Goal: Task Accomplishment & Management: Use online tool/utility

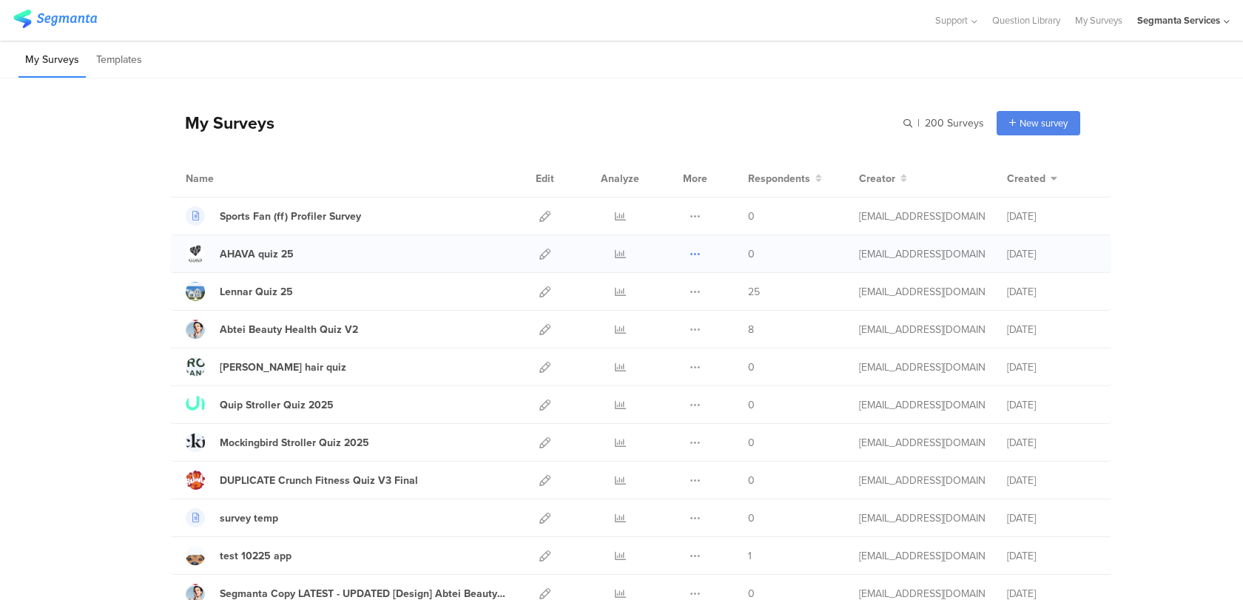
click at [697, 254] on icon at bounding box center [694, 254] width 11 height 11
click at [693, 284] on button "Duplicate" at bounding box center [665, 291] width 81 height 27
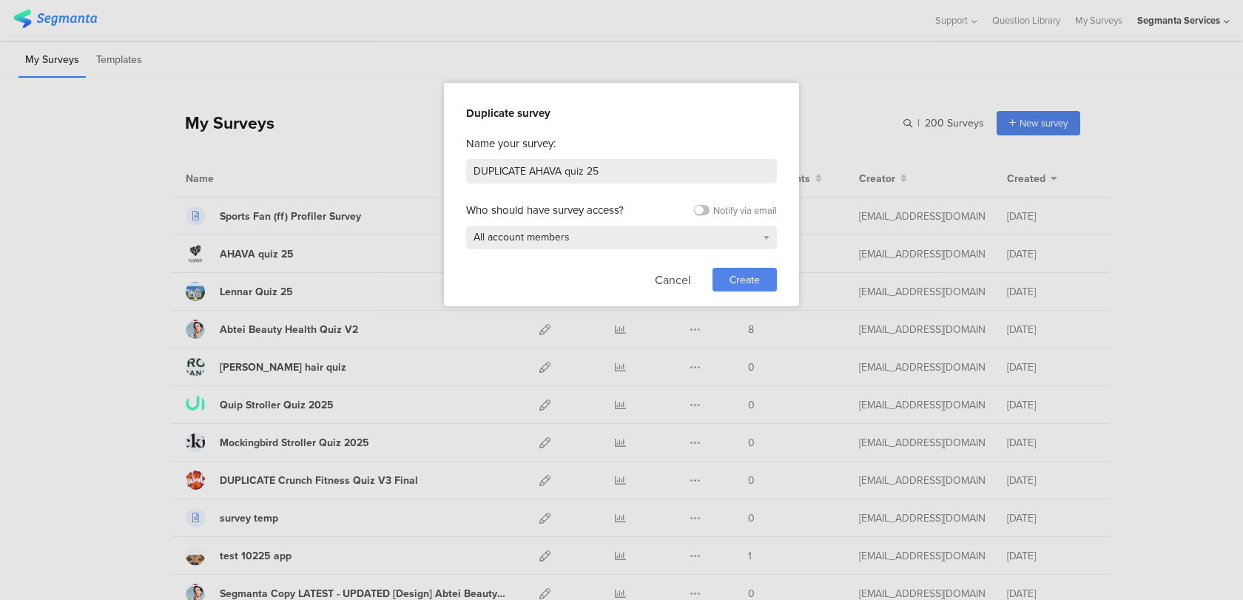
click at [738, 272] on span "Create" at bounding box center [744, 280] width 30 height 16
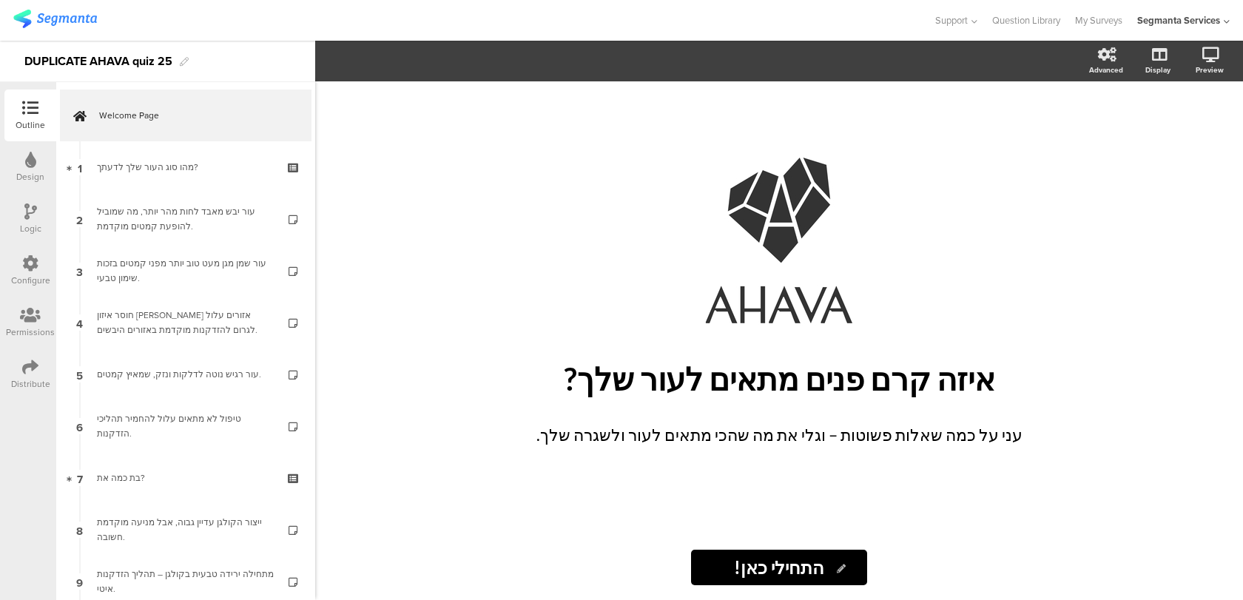
click at [41, 229] on div "Logic" at bounding box center [30, 219] width 52 height 52
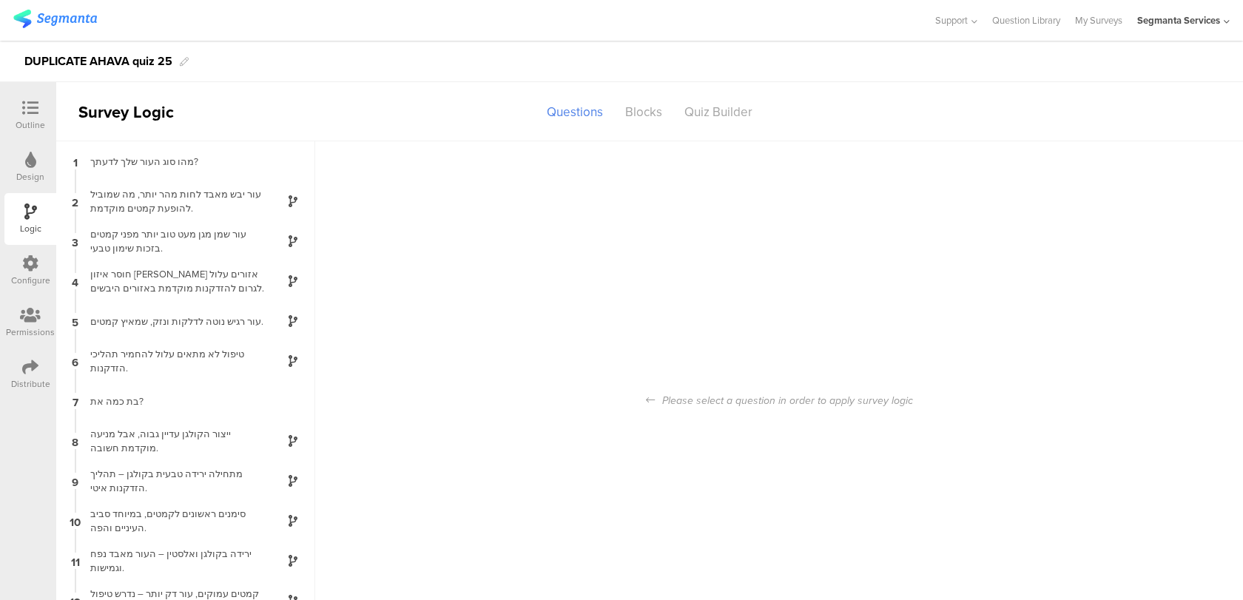
click at [28, 258] on icon at bounding box center [30, 263] width 16 height 16
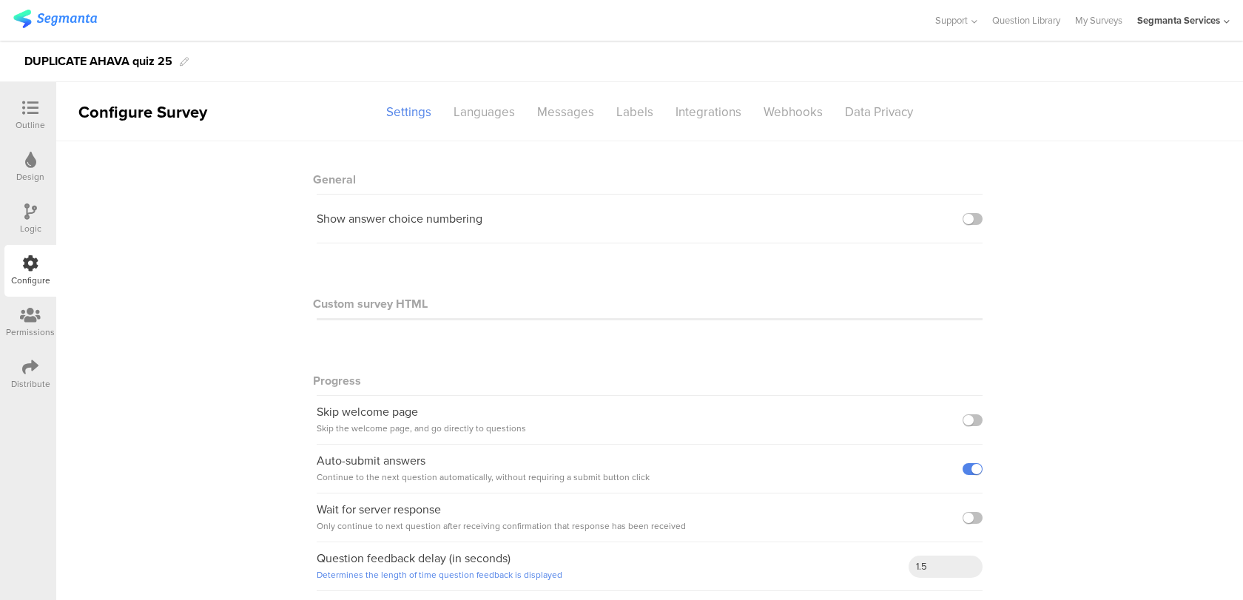
click at [47, 114] on div "Outline" at bounding box center [30, 116] width 52 height 52
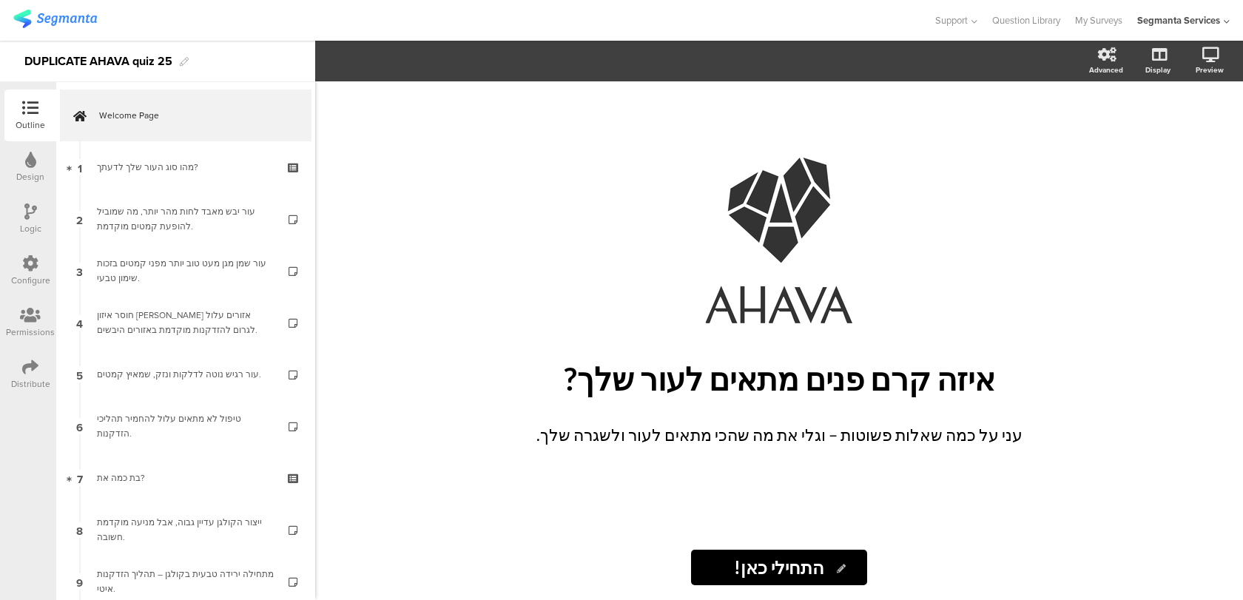
click at [36, 203] on div "Logic" at bounding box center [30, 219] width 52 height 52
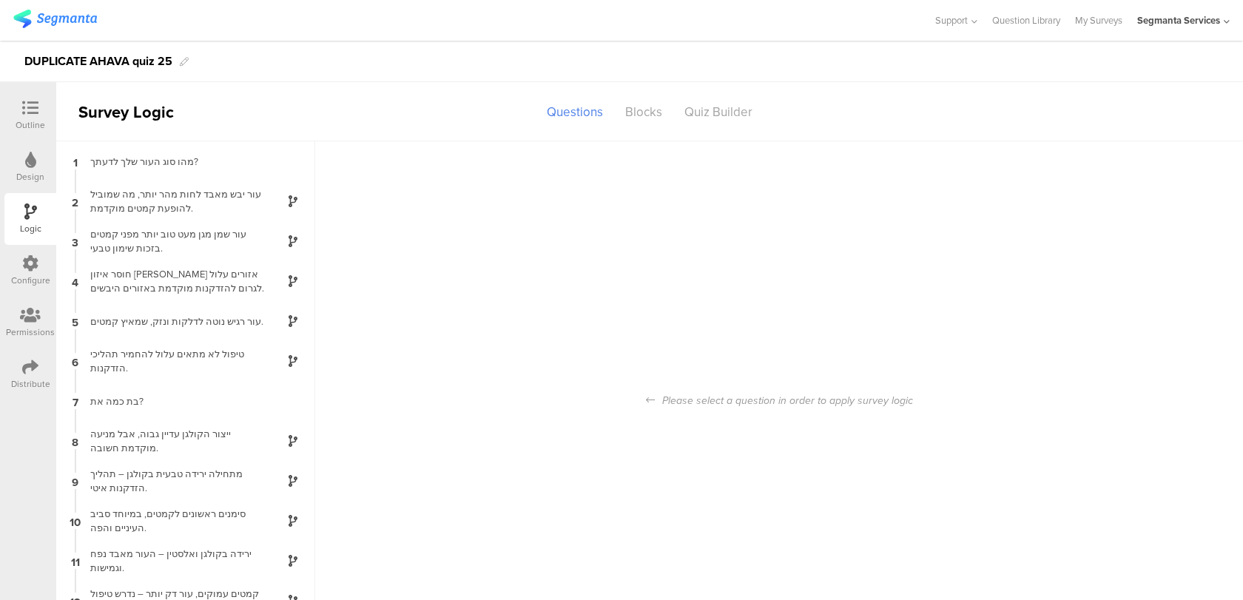
click at [34, 120] on div "Outline" at bounding box center [31, 124] width 30 height 13
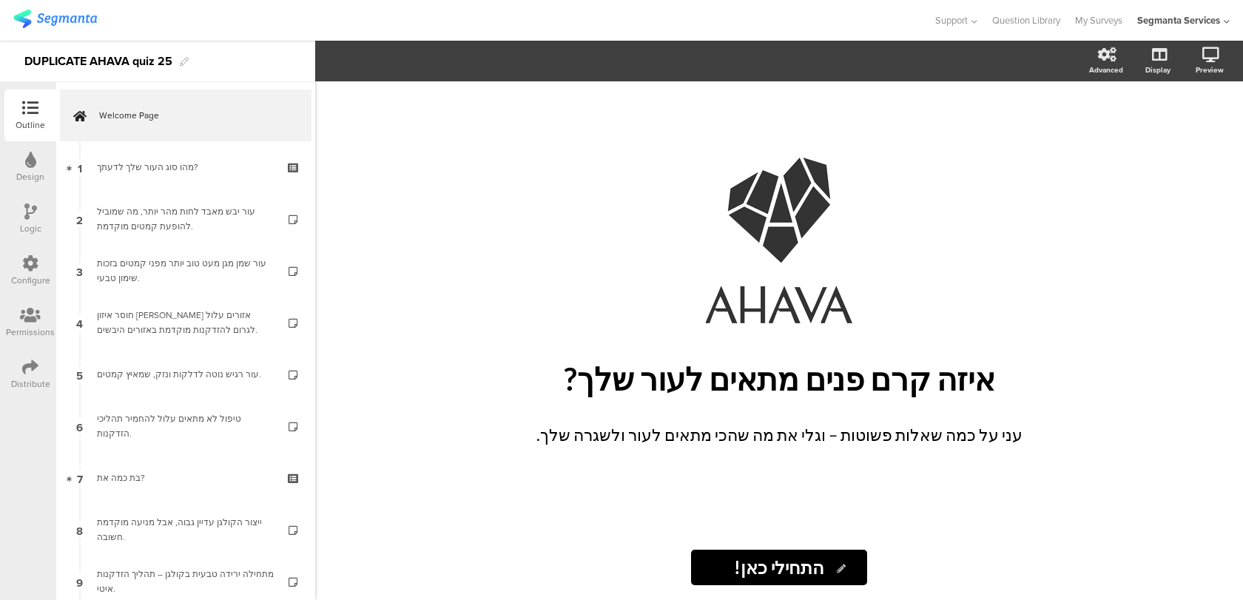
click at [34, 158] on icon at bounding box center [30, 160] width 11 height 16
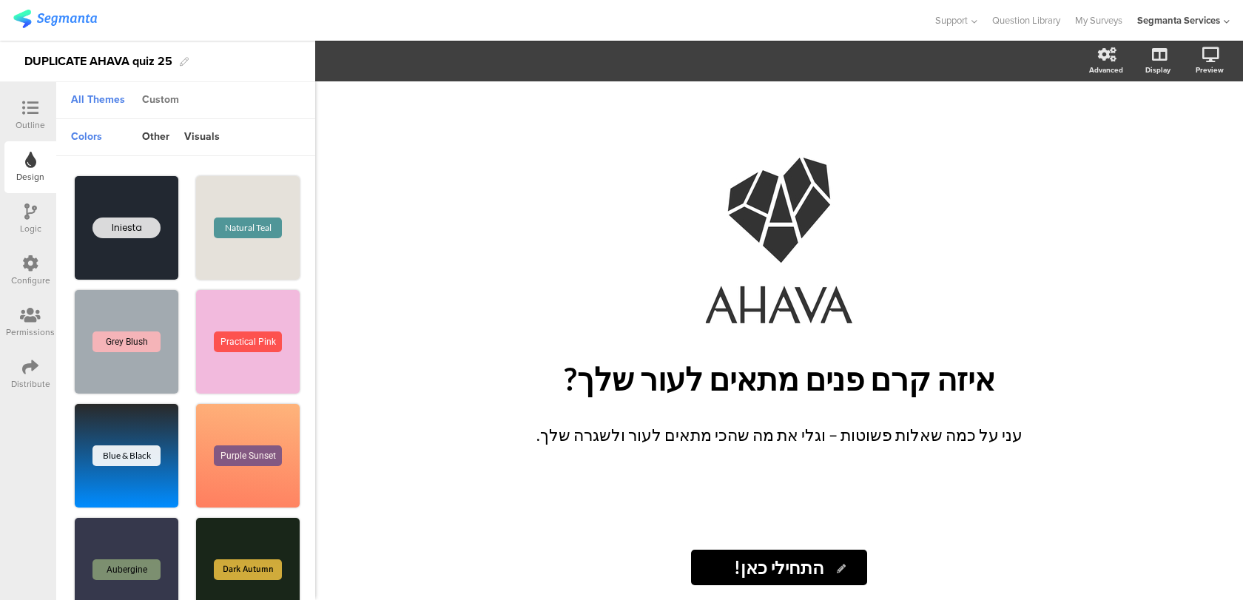
click at [172, 99] on div "Custom" at bounding box center [161, 100] width 52 height 25
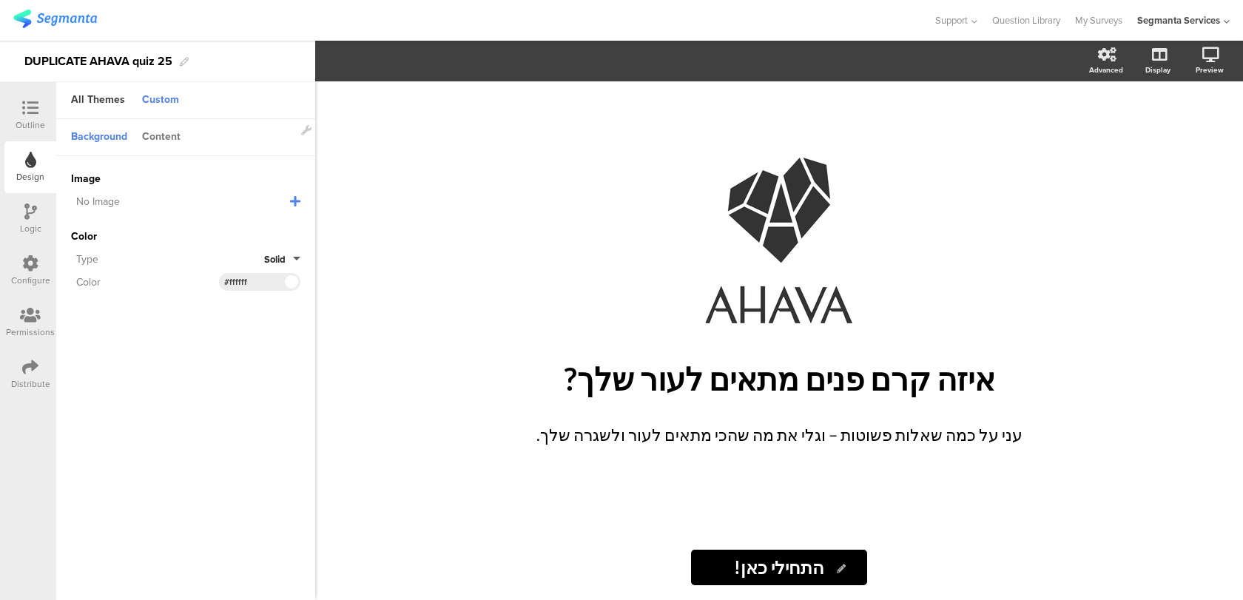
click at [163, 139] on div "Content" at bounding box center [161, 137] width 53 height 25
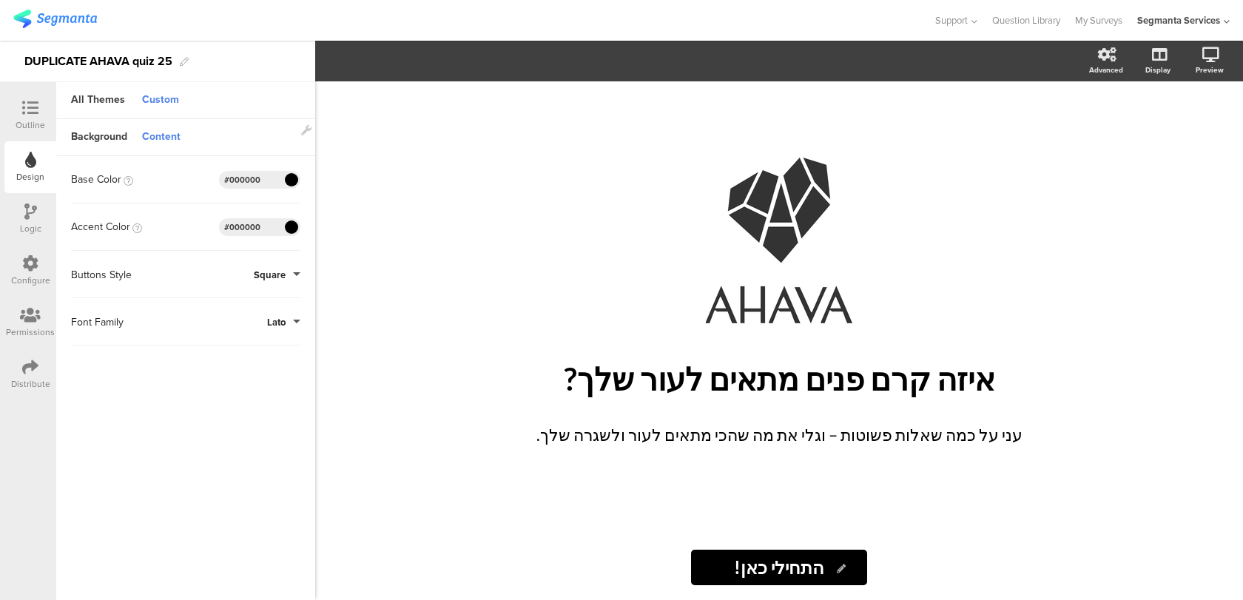
drag, startPoint x: 267, startPoint y: 179, endPoint x: 207, endPoint y: 185, distance: 60.2
click at [207, 185] on div "Base Color #000000 Clear OK #000000" at bounding box center [185, 180] width 229 height 18
paste input "333"
type input "#333"
drag, startPoint x: 267, startPoint y: 231, endPoint x: 184, endPoint y: 231, distance: 82.8
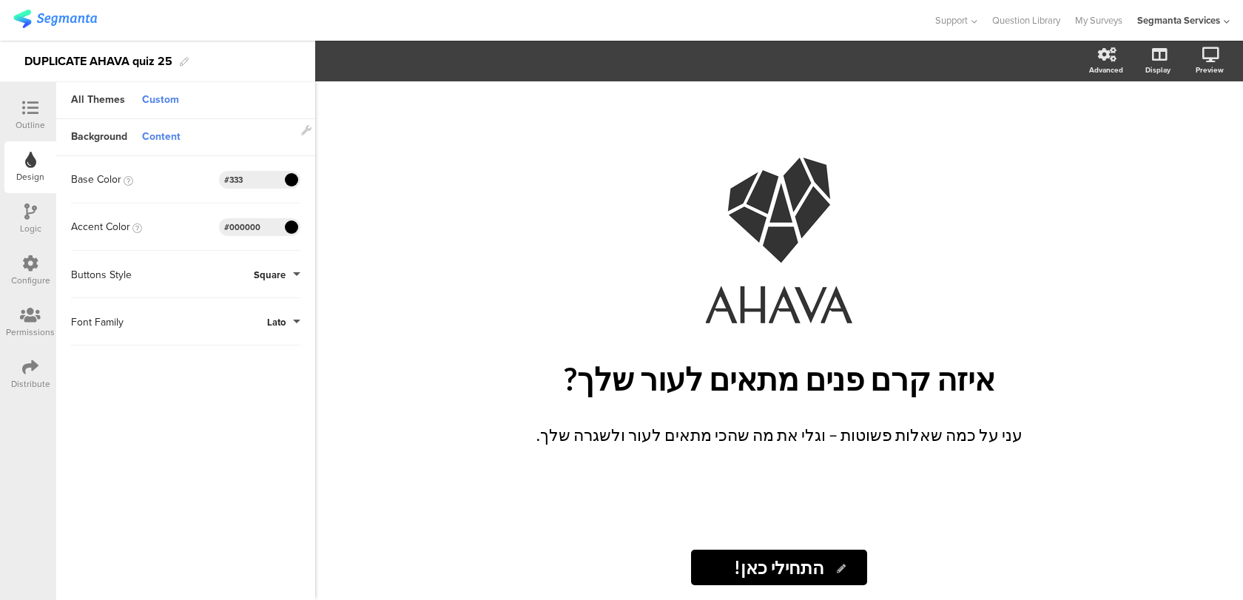
click at [186, 231] on div "Accent Color #000000 Clear OK #000000" at bounding box center [185, 227] width 229 height 18
paste input "333"
type input "#333"
click at [179, 388] on sg-customize-design "Background Content Image No Image Invalid URL or Upload File Color Type Solid C…" at bounding box center [185, 360] width 259 height 483
click at [36, 107] on icon at bounding box center [30, 108] width 16 height 16
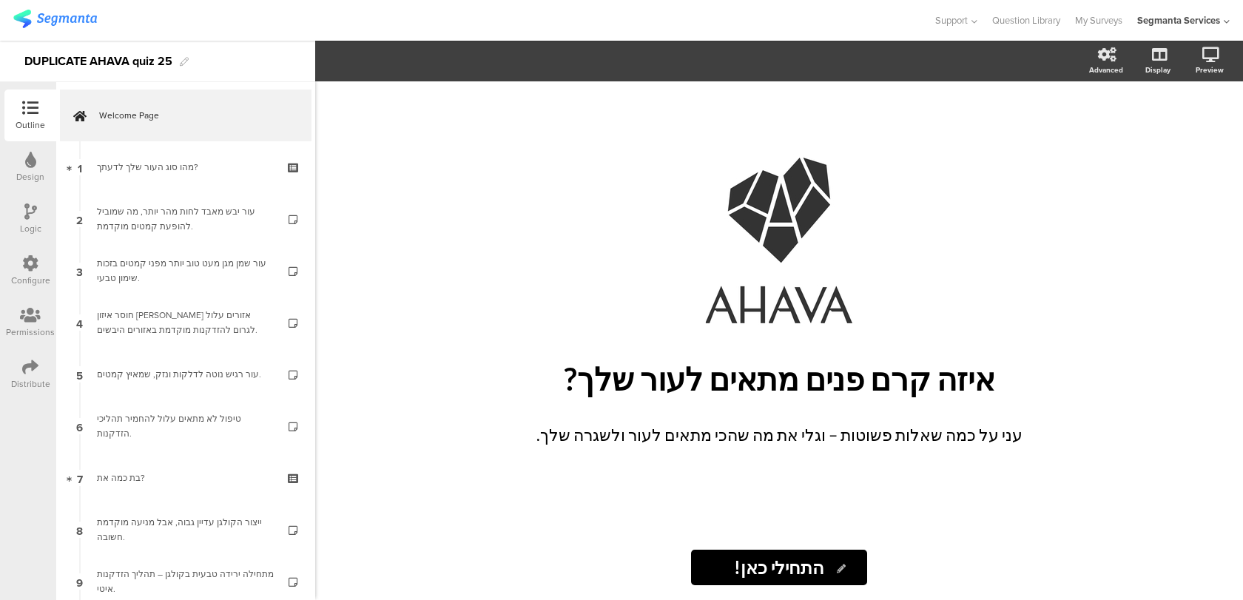
click at [20, 279] on div "Configure" at bounding box center [30, 280] width 39 height 13
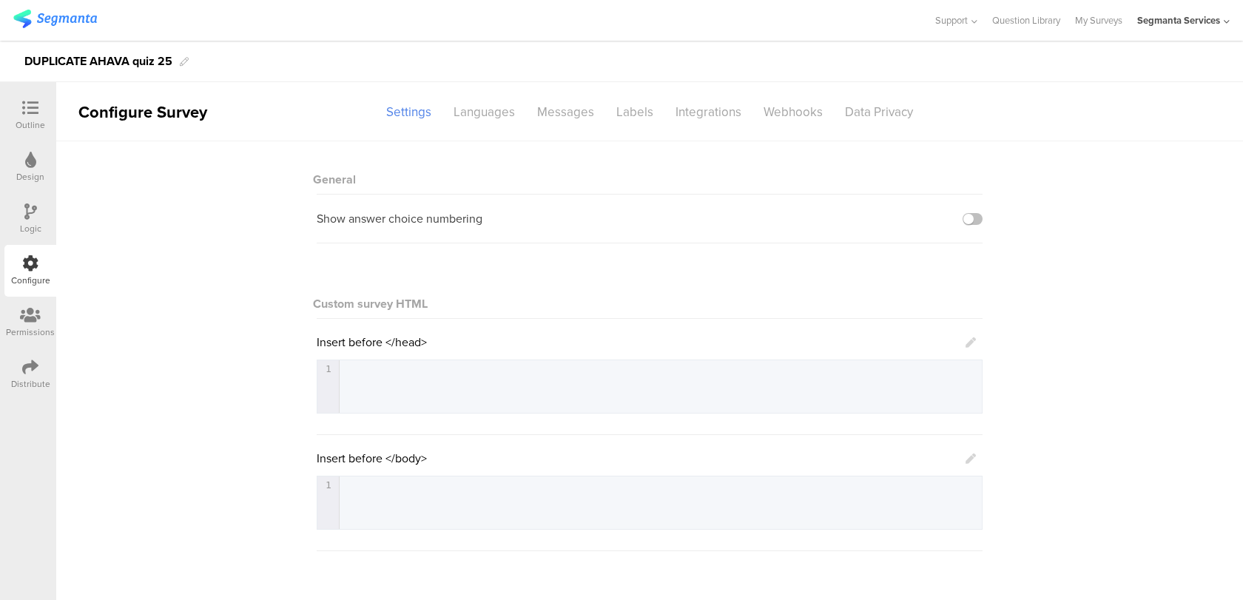
click at [974, 342] on icon at bounding box center [970, 342] width 10 height 10
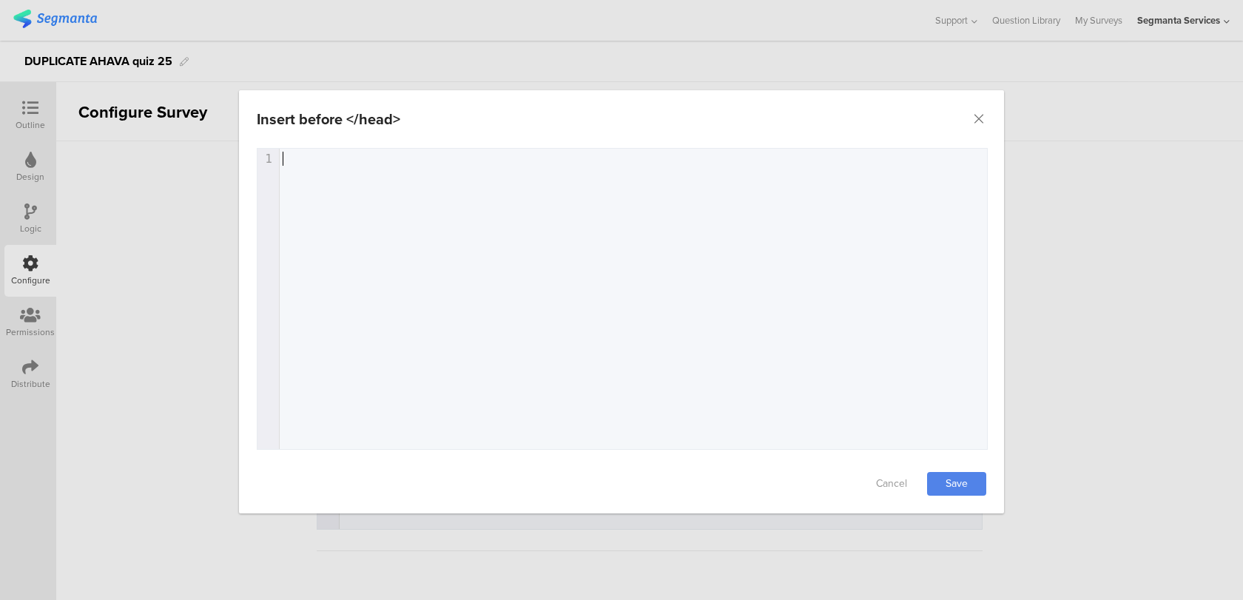
click at [523, 294] on div "1 1 ​" at bounding box center [640, 317] width 766 height 337
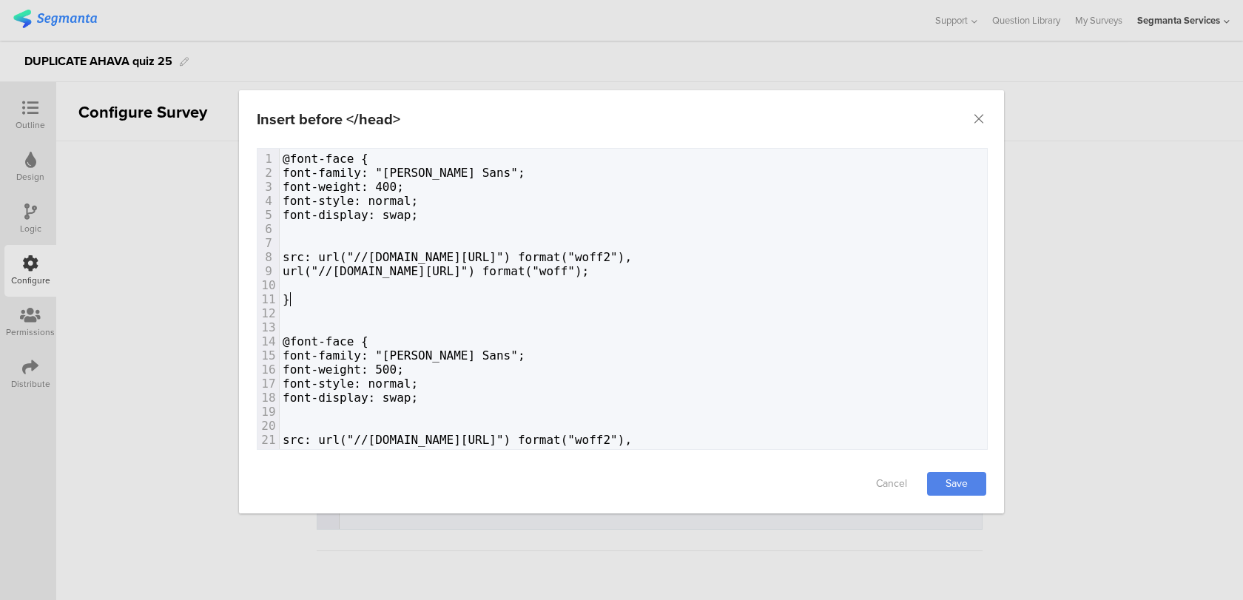
type textarea "@font-face { font-family: "[PERSON_NAME] Sans"; font-weight: 400; font-style: n…"
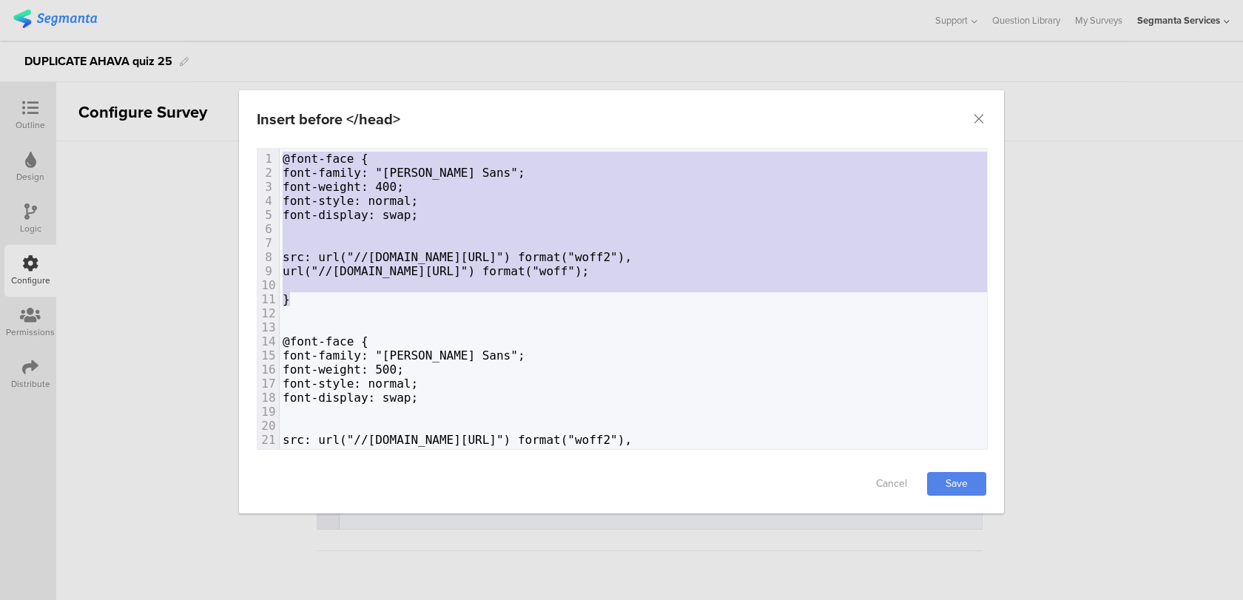
drag, startPoint x: 294, startPoint y: 299, endPoint x: 280, endPoint y: 135, distance: 164.1
click at [280, 135] on div "Insert before </head> Failed saving changes. If the problem persists please con…" at bounding box center [621, 301] width 765 height 423
click at [422, 186] on pre "font-weight: 400;" at bounding box center [799, 187] width 1039 height 14
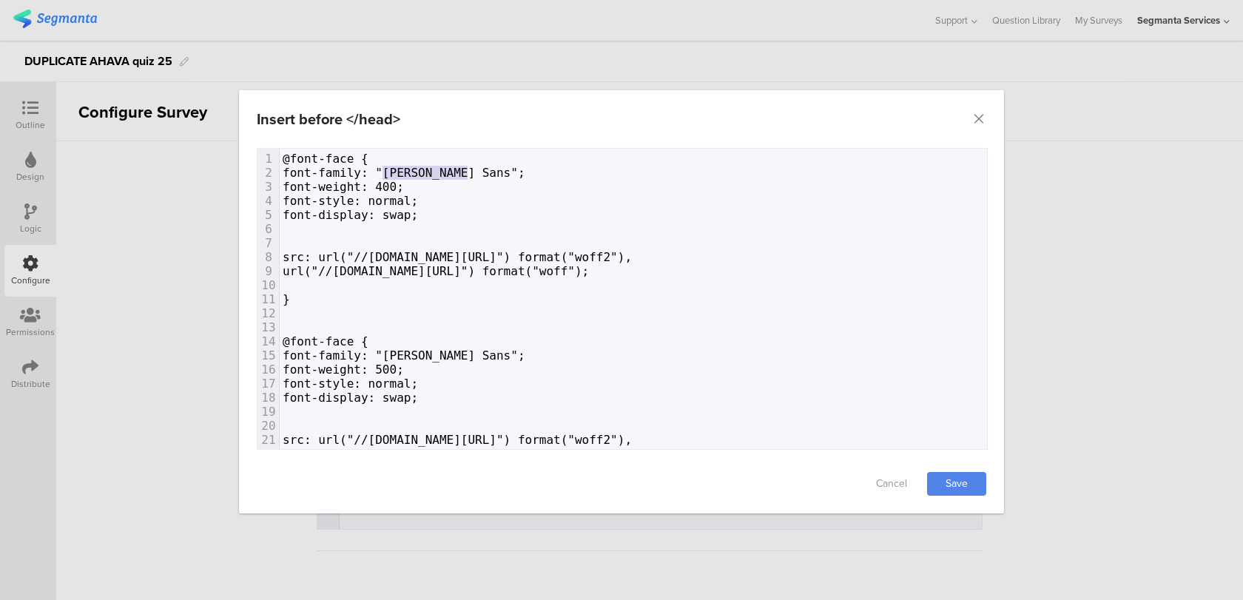
type textarea ""[PERSON_NAME] Sans""
drag, startPoint x: 469, startPoint y: 166, endPoint x: 378, endPoint y: 166, distance: 91.0
click at [378, 166] on span "font-family: "[PERSON_NAME] Sans";" at bounding box center [404, 173] width 243 height 14
click at [954, 479] on link "Save" at bounding box center [956, 484] width 59 height 24
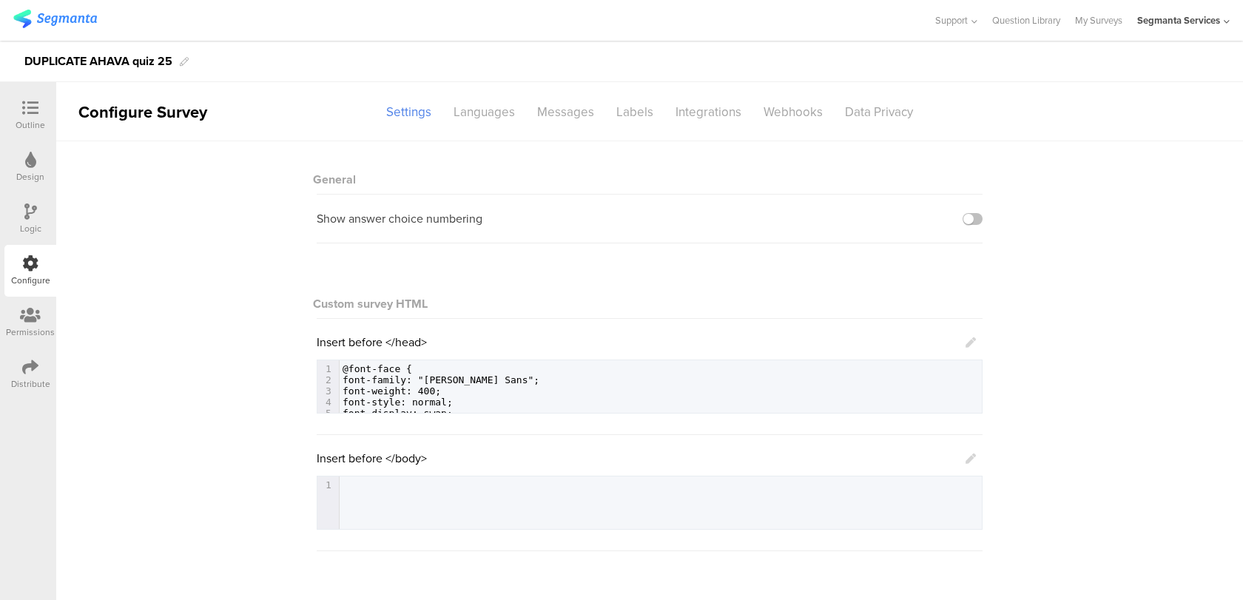
click at [969, 453] on icon at bounding box center [970, 458] width 10 height 10
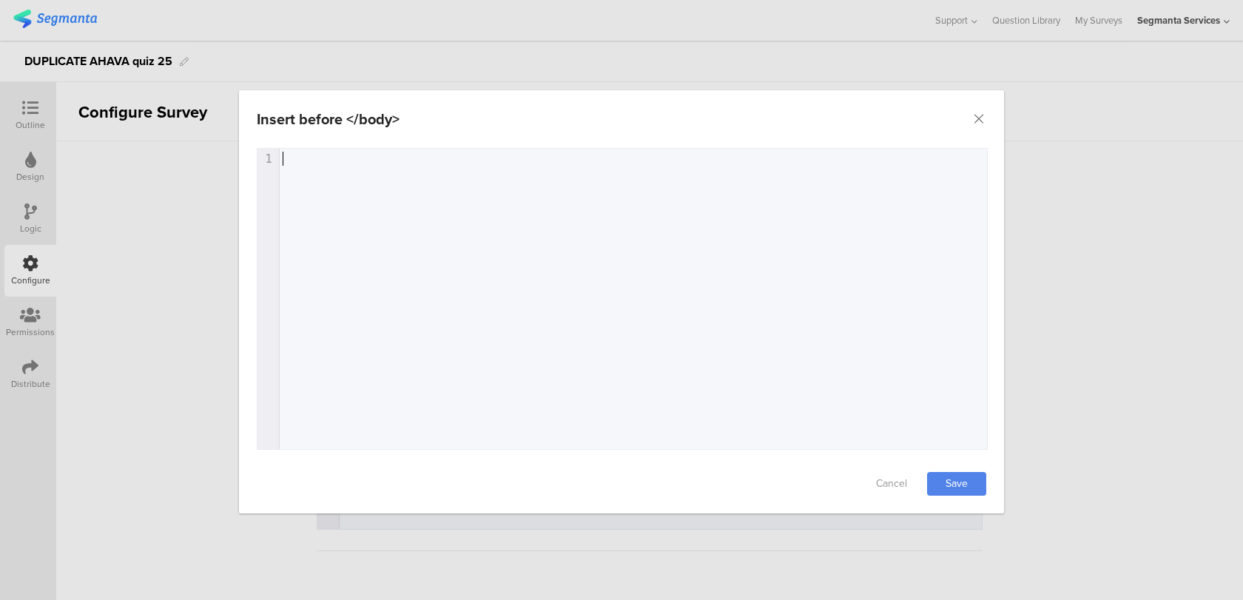
click at [639, 325] on div "1 1 ​" at bounding box center [640, 317] width 766 height 337
click at [666, 191] on div "1 1 ​" at bounding box center [640, 317] width 766 height 337
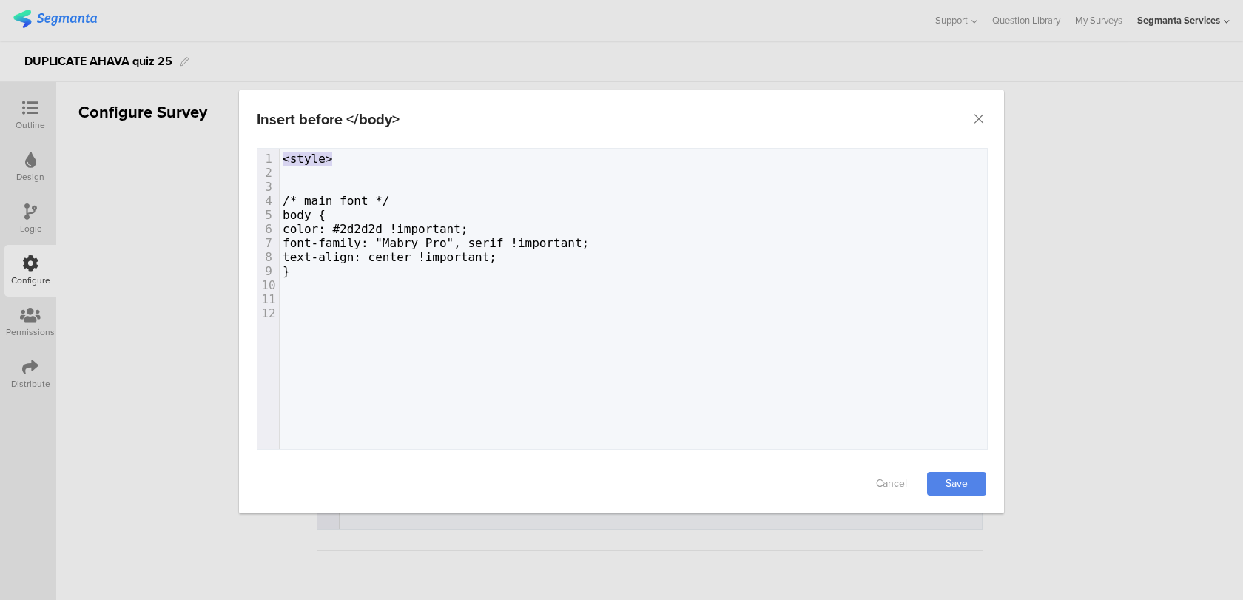
type textarea "<s"
drag, startPoint x: 349, startPoint y: 151, endPoint x: 251, endPoint y: 150, distance: 98.4
click at [251, 150] on div "Failed saving changes. If the problem persists please contact us at [EMAIL_ADDR…" at bounding box center [621, 301] width 765 height 306
click at [399, 180] on pre "​" at bounding box center [633, 187] width 707 height 14
type textarea "<style>"
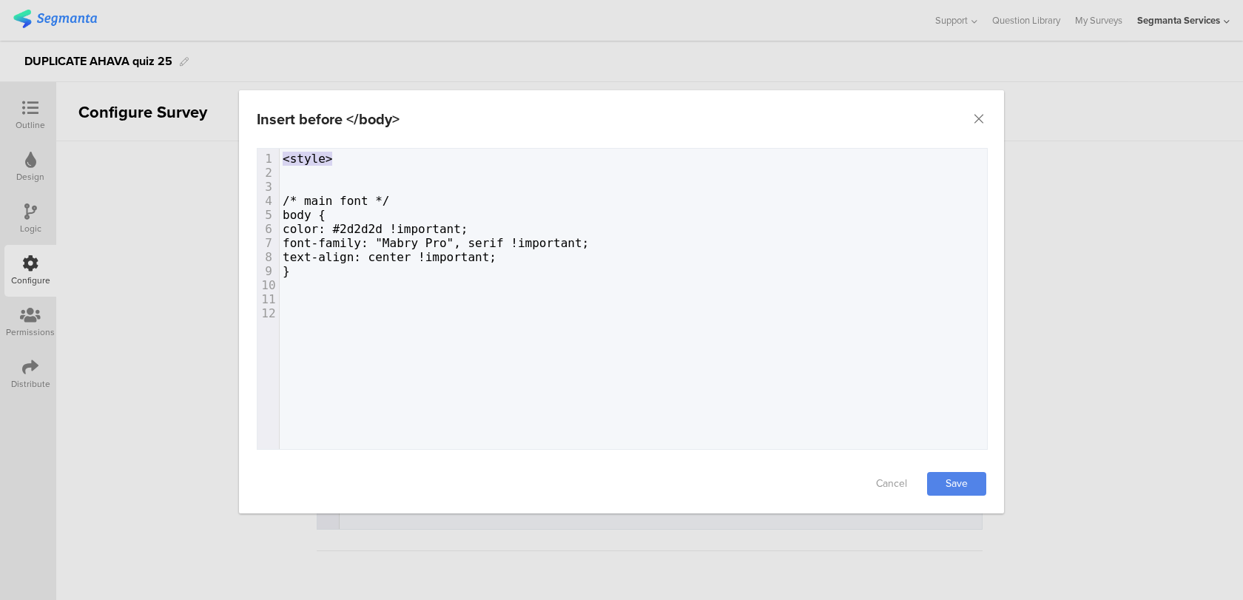
drag, startPoint x: 366, startPoint y: 158, endPoint x: 237, endPoint y: 158, distance: 129.5
click at [237, 158] on div "Insert before </body> Failed saving changes. If the problem persists please con…" at bounding box center [621, 300] width 1243 height 600
click at [288, 318] on pre "​" at bounding box center [633, 313] width 707 height 14
paste textarea "/"
click at [292, 308] on span "<style>" at bounding box center [308, 313] width 50 height 14
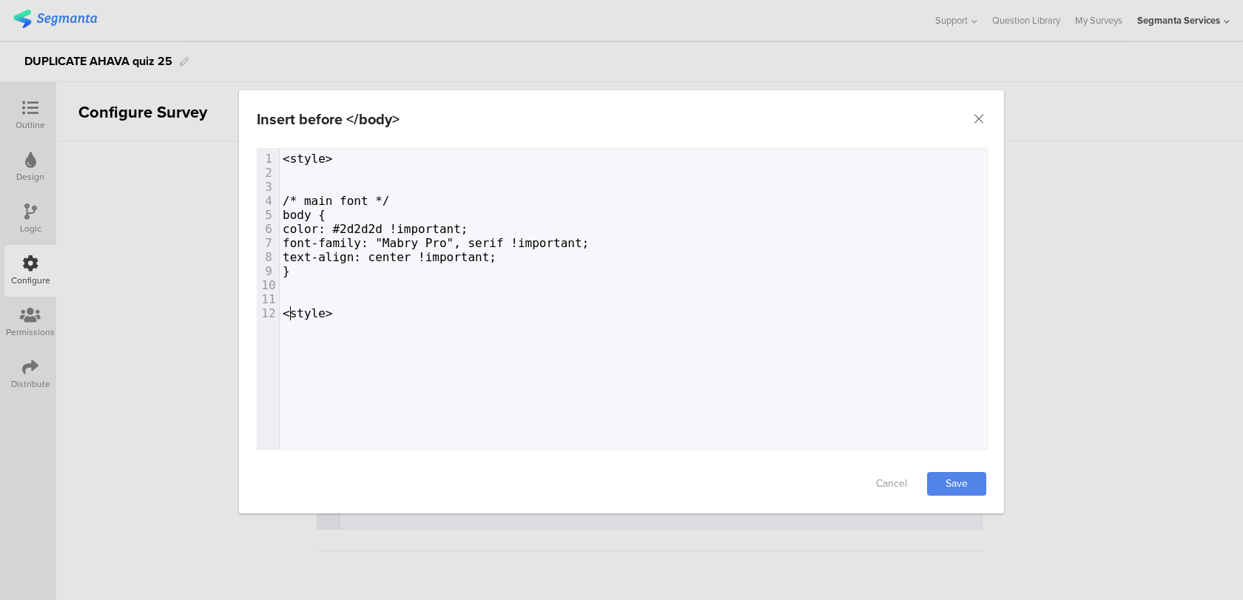
type textarea "/"
drag, startPoint x: 412, startPoint y: 223, endPoint x: 369, endPoint y: 223, distance: 42.9
click at [369, 223] on span "color: #2d2d2d !important;" at bounding box center [376, 229] width 186 height 14
type textarea "333"
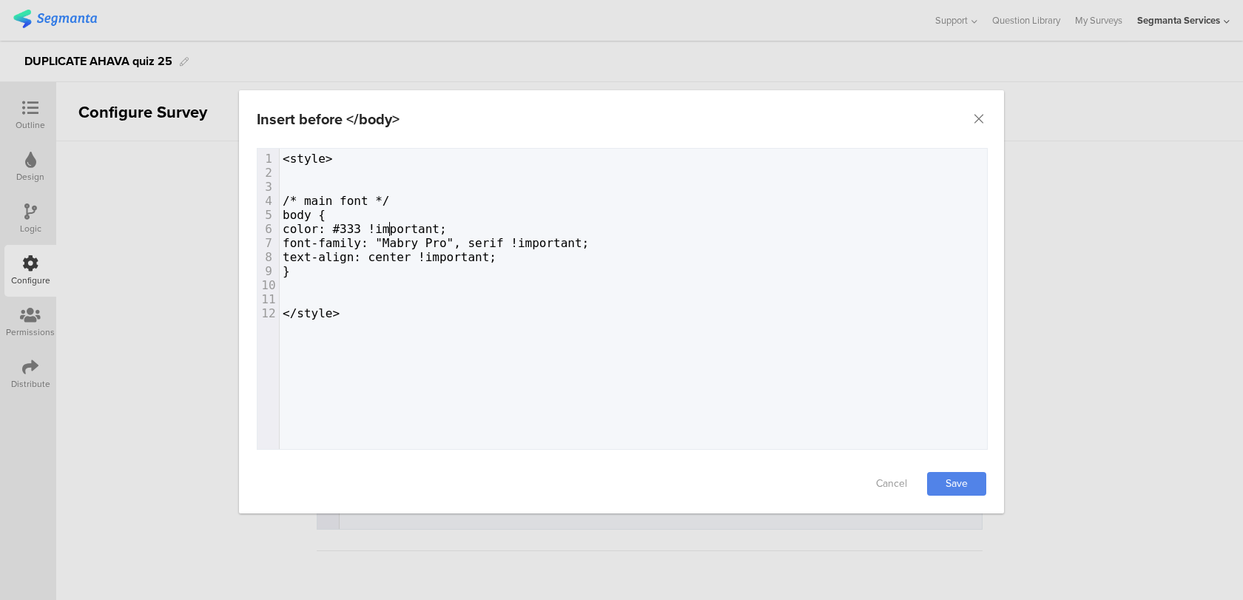
scroll to position [0, 19]
drag, startPoint x: 546, startPoint y: 260, endPoint x: 530, endPoint y: 260, distance: 15.5
click at [530, 260] on pre "text-align: center !important;" at bounding box center [633, 257] width 707 height 14
click at [553, 257] on pre "text-align: center !important;" at bounding box center [633, 257] width 707 height 14
type textarea "font-family: "Mabry Pro", serif !important; text-align: center !important;"
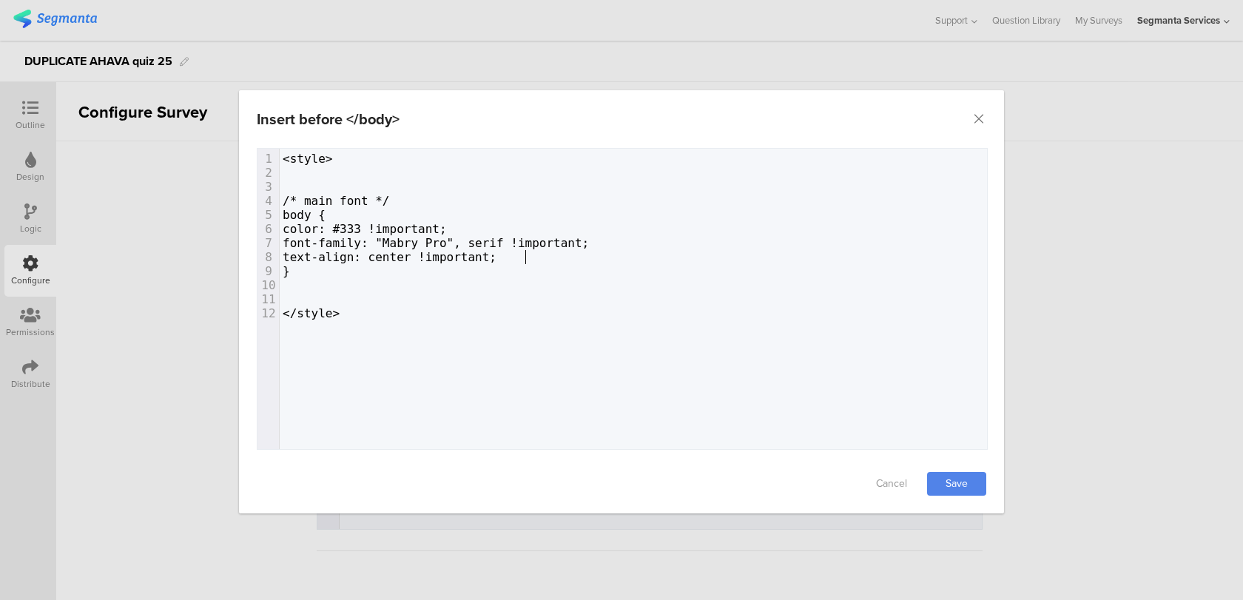
drag, startPoint x: 530, startPoint y: 258, endPoint x: 201, endPoint y: 248, distance: 329.3
click at [201, 248] on div "Insert before </body> Failed saving changes. If the problem persists please con…" at bounding box center [621, 300] width 1243 height 600
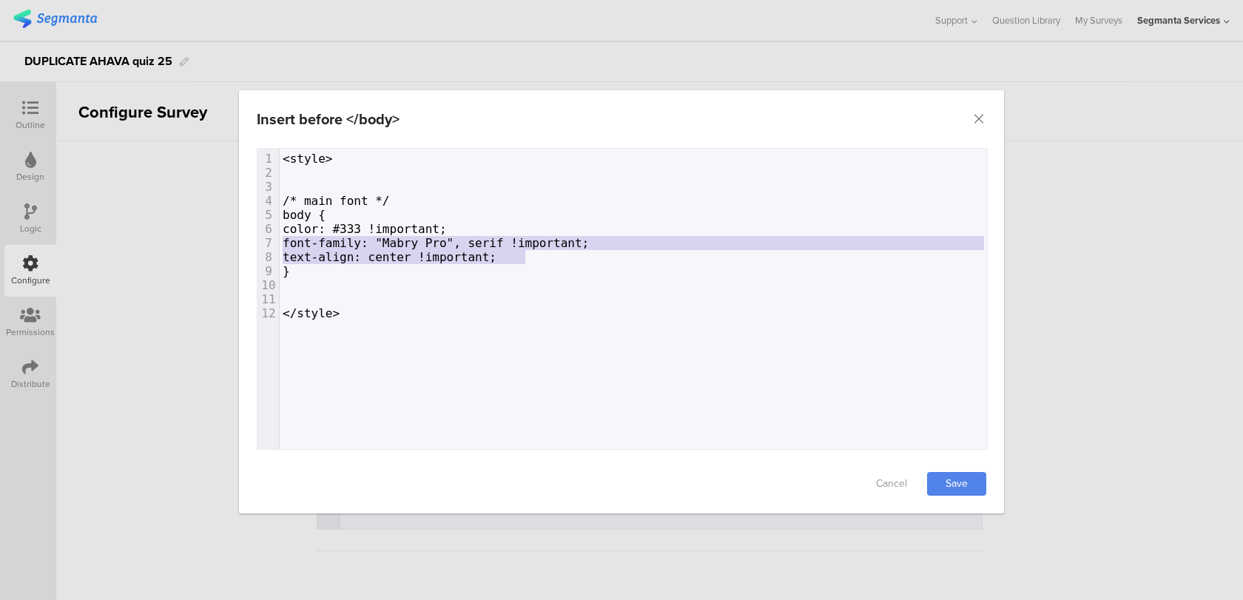
click at [451, 209] on pre "body {" at bounding box center [633, 215] width 707 height 14
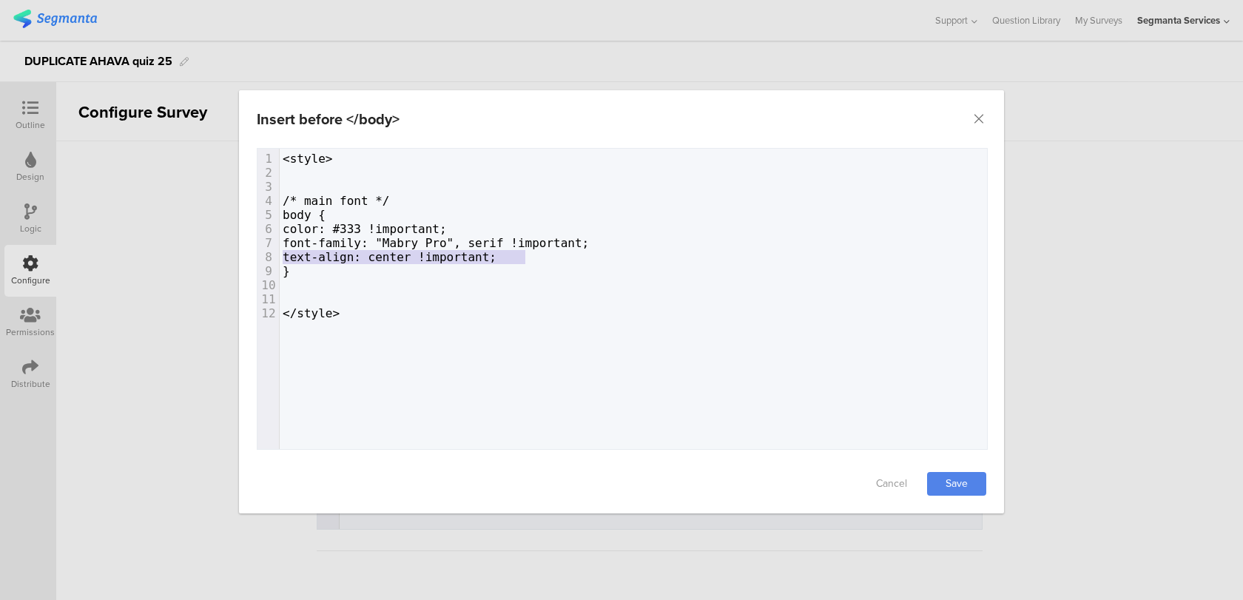
type textarea "font-family: "Mabry Pro", serif !important; text-align: center !important;"
drag, startPoint x: 530, startPoint y: 256, endPoint x: 249, endPoint y: 249, distance: 281.2
click at [249, 249] on div "Failed saving changes. If the problem persists please contact us at [EMAIL_ADDR…" at bounding box center [621, 301] width 765 height 306
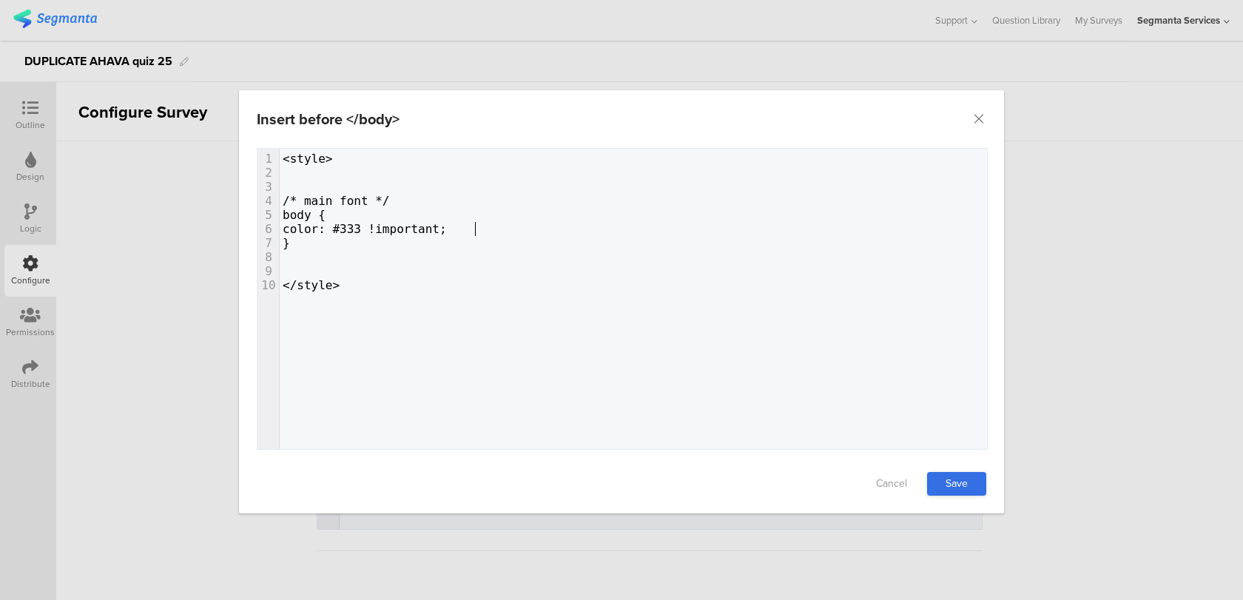
click at [936, 479] on link "Save" at bounding box center [956, 484] width 59 height 24
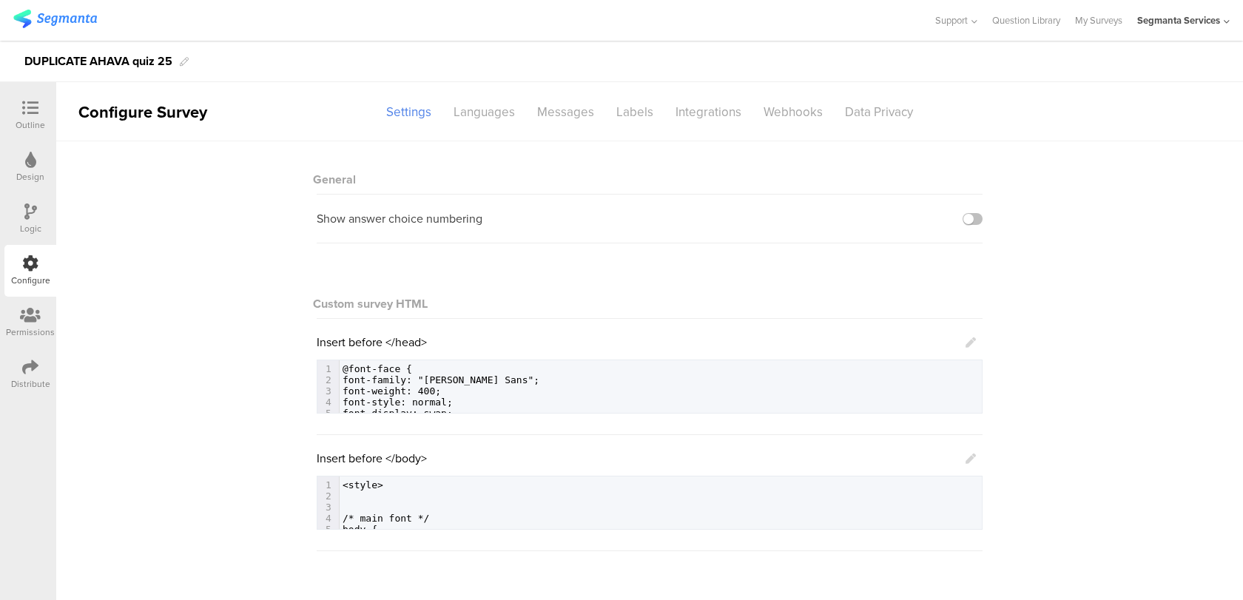
click at [969, 348] on icon at bounding box center [970, 342] width 10 height 10
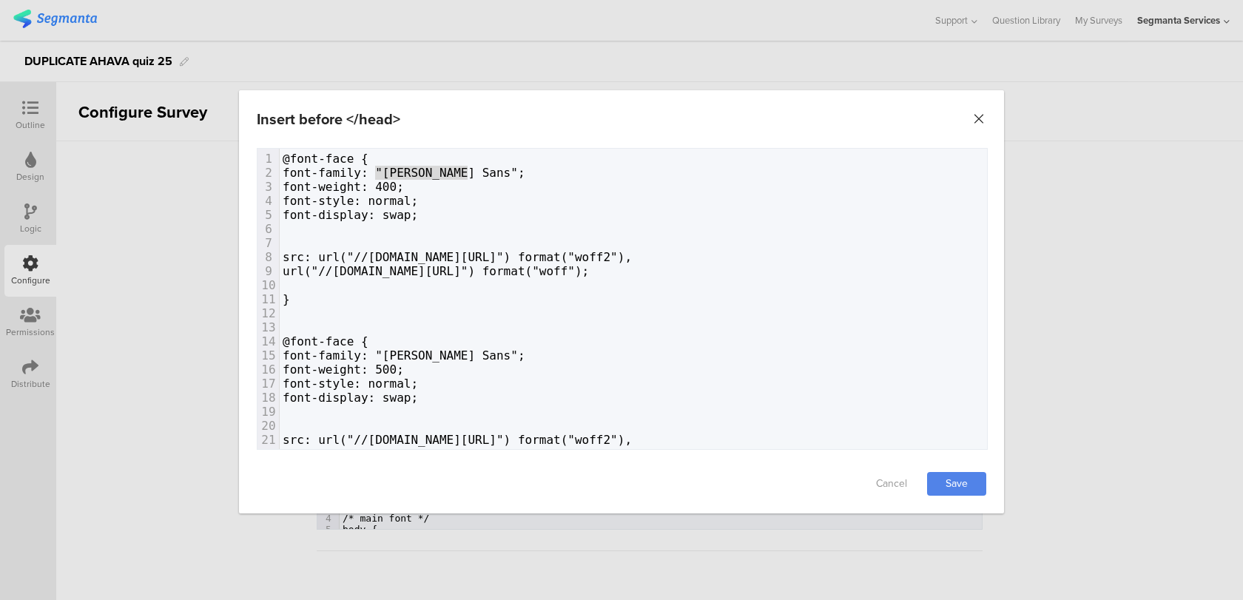
click at [974, 115] on icon "Close" at bounding box center [978, 119] width 15 height 15
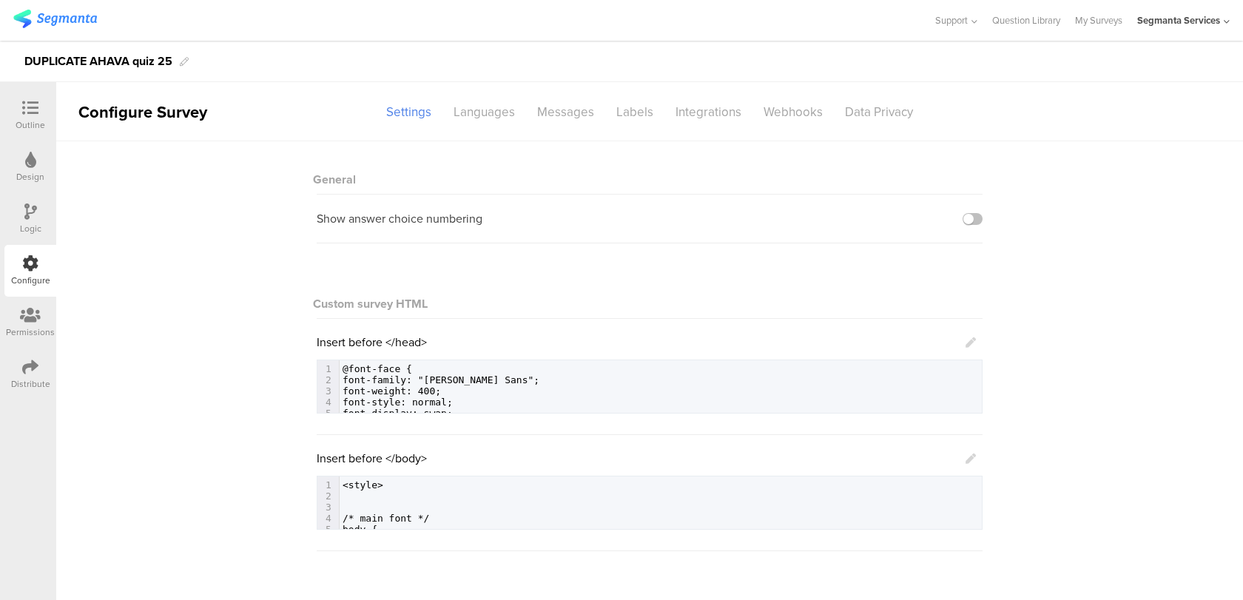
click at [970, 460] on icon at bounding box center [970, 458] width 10 height 10
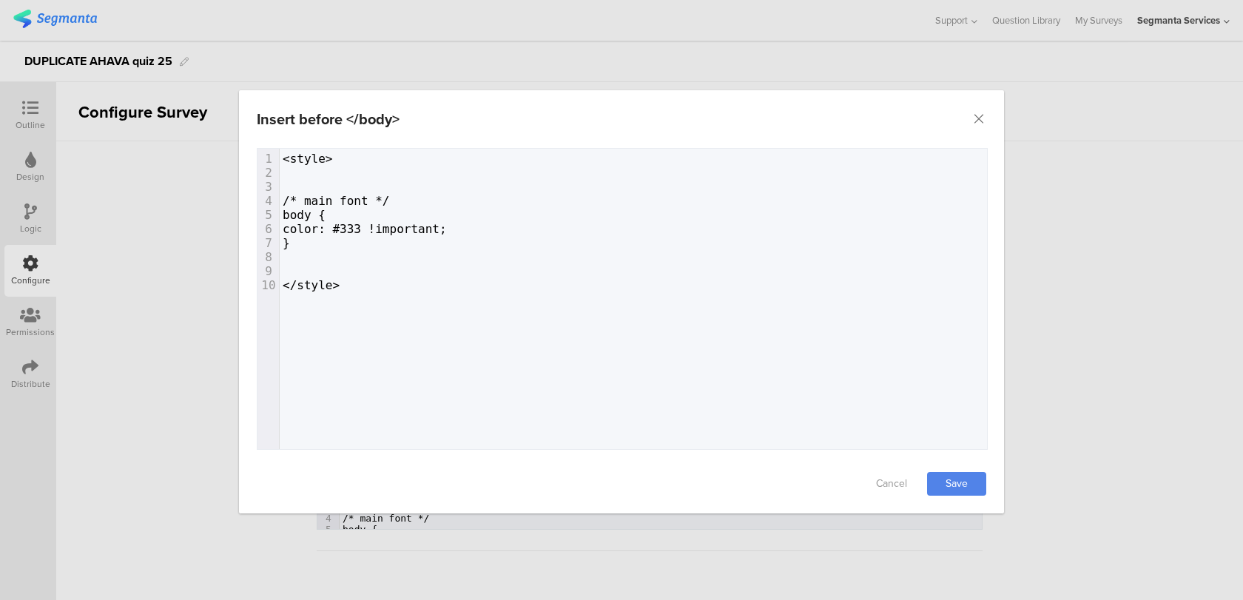
click at [396, 212] on pre "body {" at bounding box center [633, 215] width 707 height 14
click at [976, 122] on icon "Close" at bounding box center [978, 119] width 15 height 15
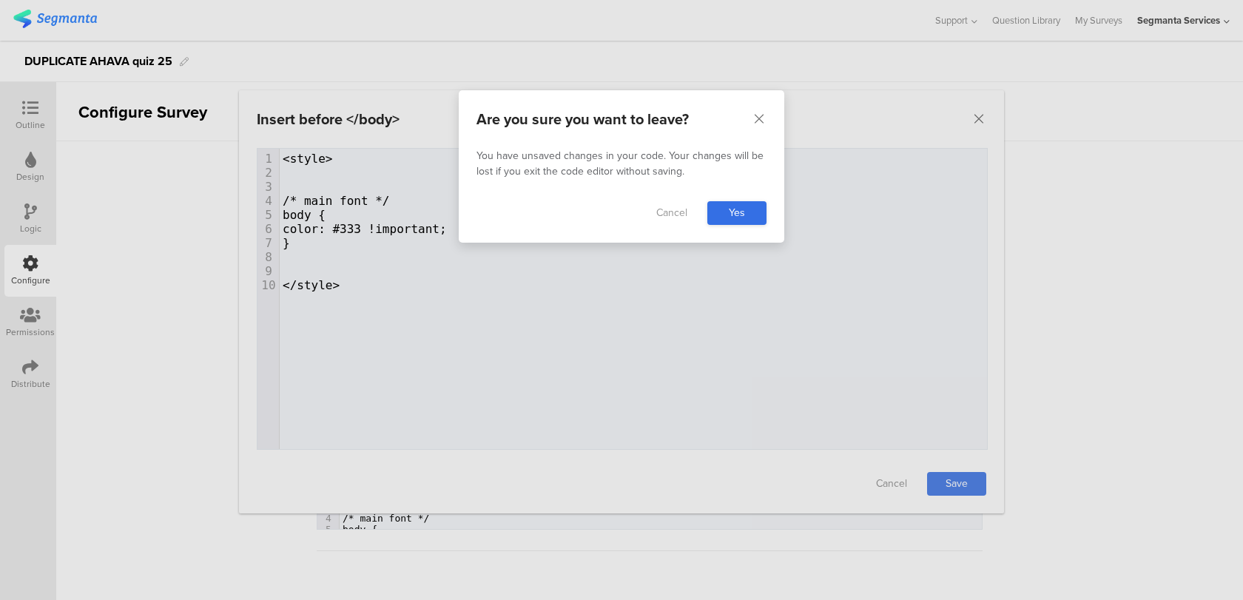
click at [755, 201] on link "Yes" at bounding box center [736, 213] width 59 height 24
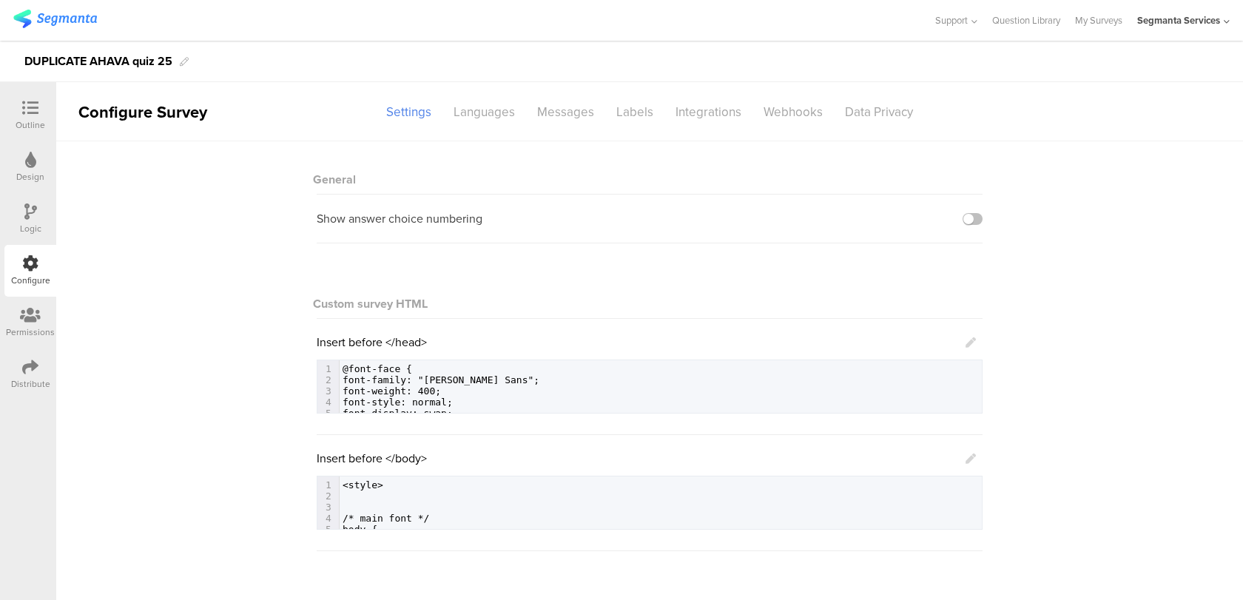
click at [972, 341] on icon at bounding box center [970, 342] width 10 height 10
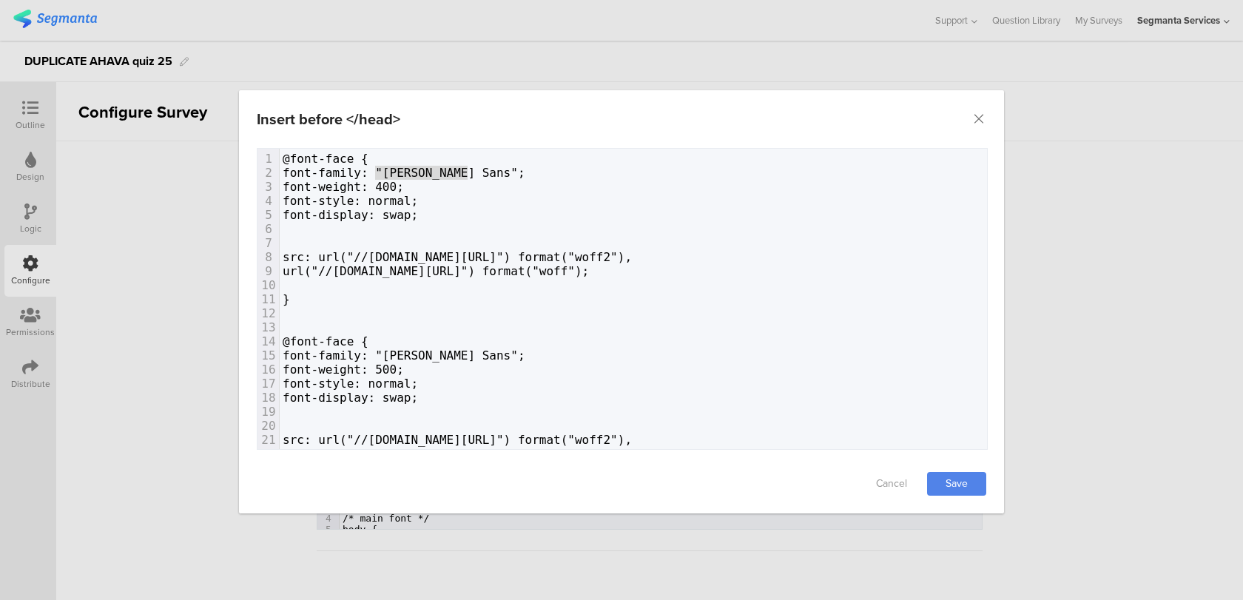
click at [442, 158] on pre "@font-face {" at bounding box center [799, 159] width 1039 height 14
type textarea ""[PERSON_NAME] Sans""
drag, startPoint x: 466, startPoint y: 166, endPoint x: 377, endPoint y: 166, distance: 89.5
click at [377, 166] on span "font-family: "[PERSON_NAME] Sans";" at bounding box center [404, 173] width 243 height 14
click at [976, 128] on div "Insert before </head>" at bounding box center [621, 119] width 765 height 58
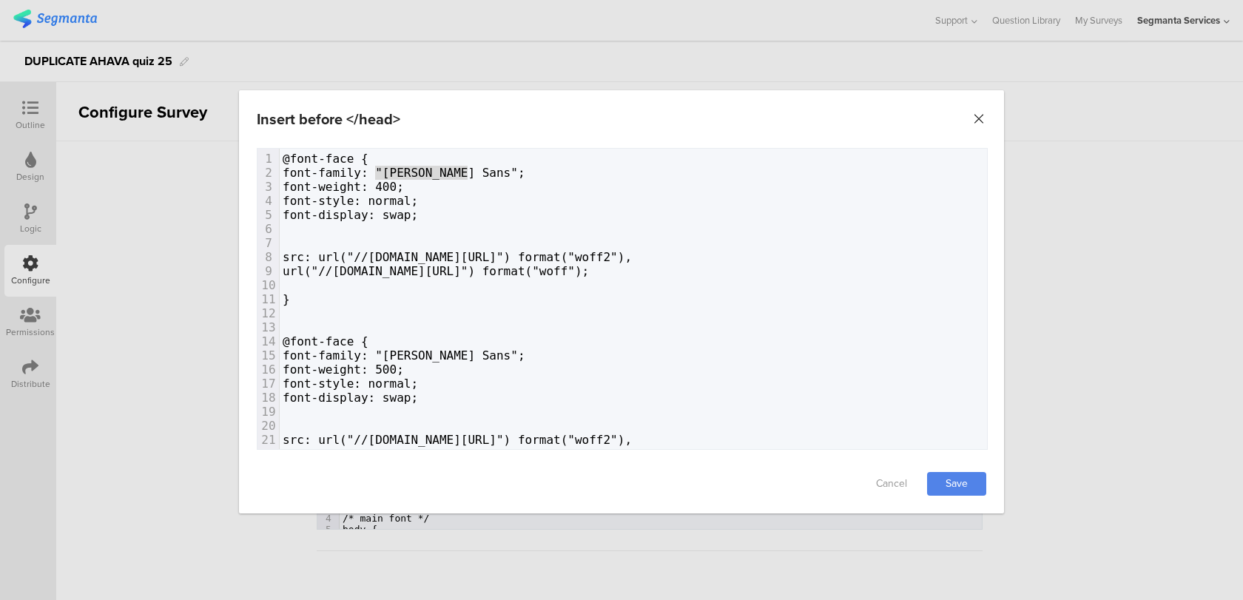
click at [977, 116] on icon "Close" at bounding box center [978, 119] width 15 height 15
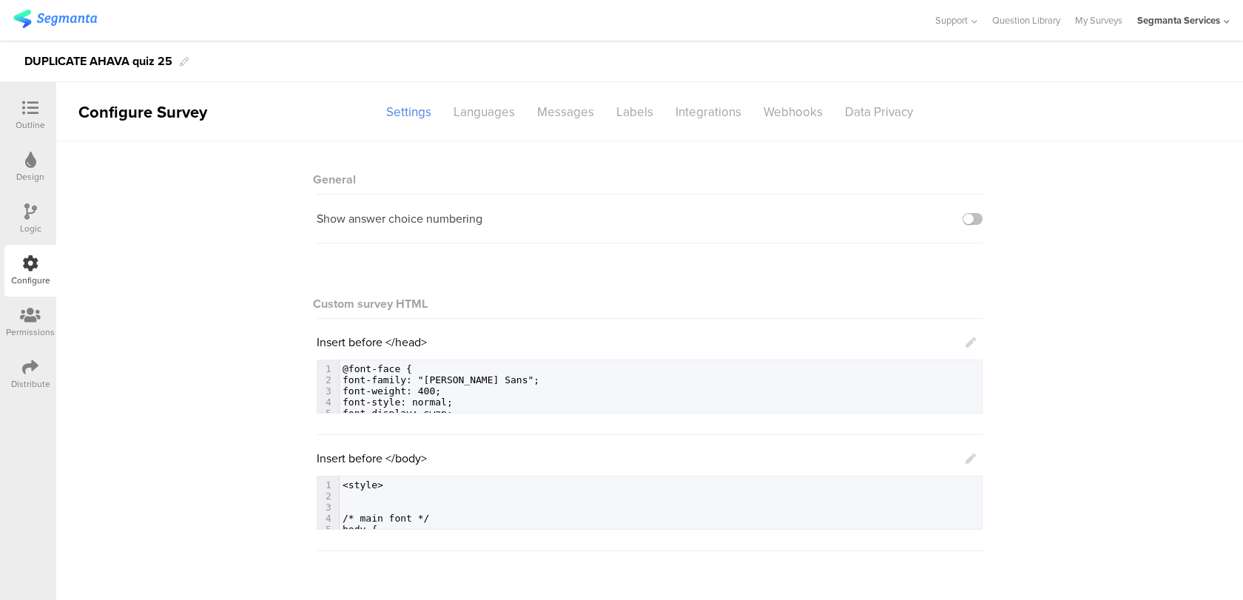
click at [970, 460] on icon at bounding box center [970, 458] width 10 height 10
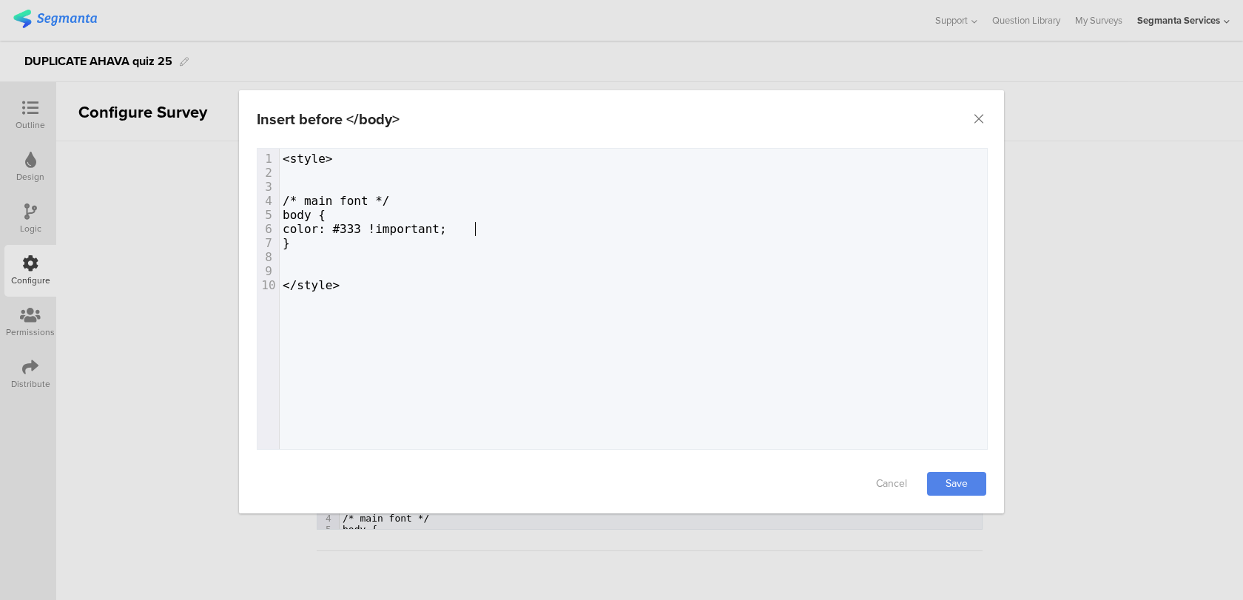
click at [485, 231] on pre "color: #333 !important;" at bounding box center [633, 229] width 707 height 14
click at [493, 228] on pre "color: #333 !important;" at bounding box center [633, 229] width 707 height 14
paste textarea "dialog"
drag, startPoint x: 341, startPoint y: 240, endPoint x: 315, endPoint y: 240, distance: 25.9
click at [315, 240] on span "font-family: "Mabry Pro", serif !important;" at bounding box center [436, 243] width 306 height 14
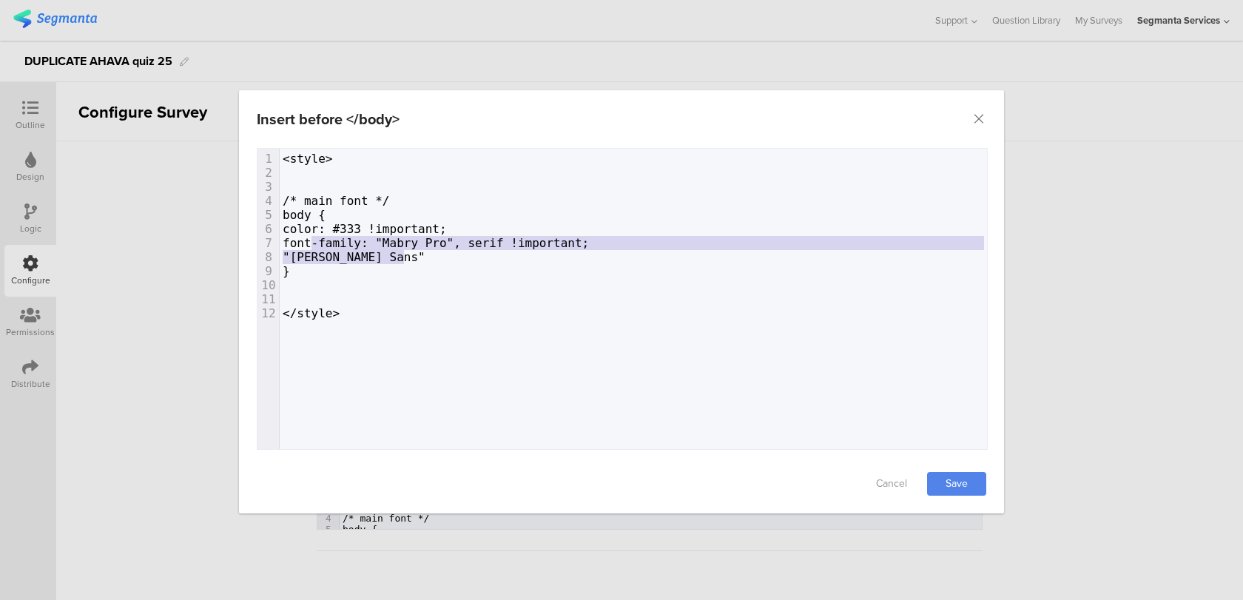
type textarea ""[PERSON_NAME] Sans""
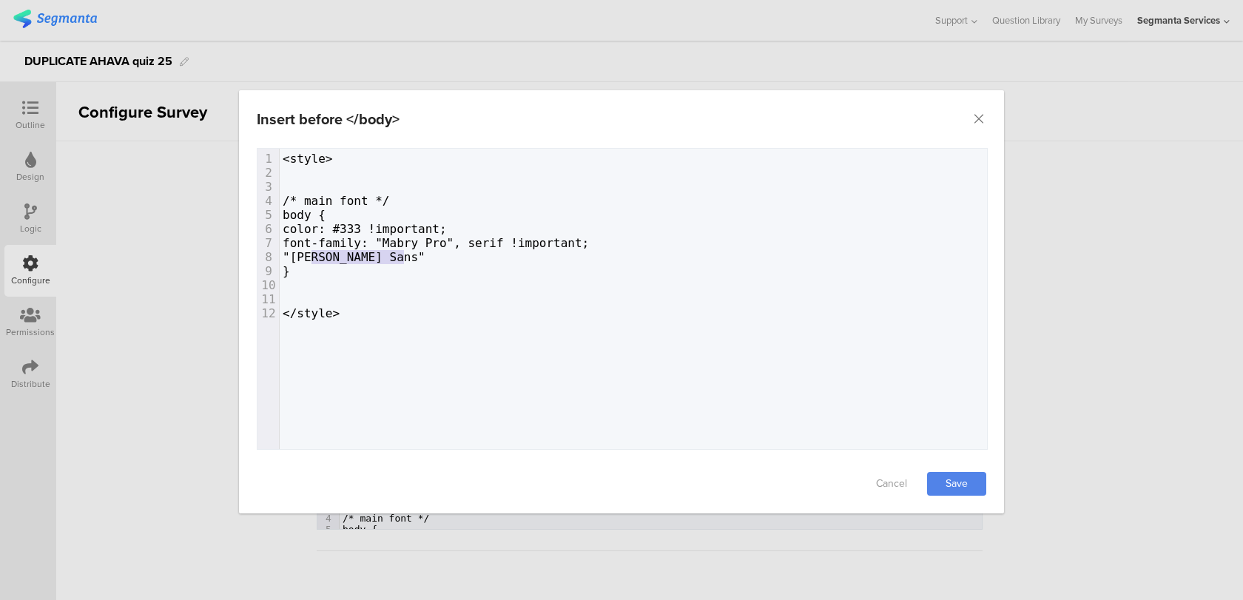
drag, startPoint x: 405, startPoint y: 252, endPoint x: 310, endPoint y: 250, distance: 95.4
click at [310, 250] on pre ""[PERSON_NAME] Sans"" at bounding box center [633, 257] width 707 height 14
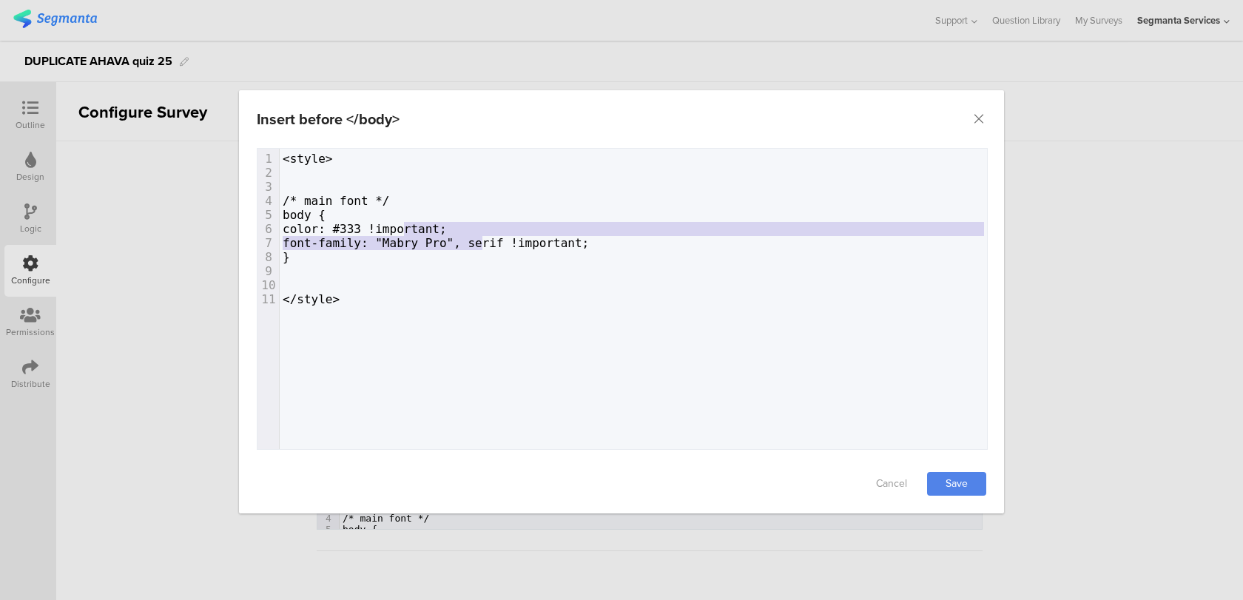
drag, startPoint x: 481, startPoint y: 236, endPoint x: 404, endPoint y: 234, distance: 76.9
click at [404, 236] on span "font-family: "Mabry Pro", serif !important;" at bounding box center [436, 243] width 306 height 14
type textarea "important; font-family: "Mabry Pro""
click at [404, 236] on span "font-family: "Mabry Pro", serif !important;" at bounding box center [436, 243] width 306 height 14
type textarea ""Mabry Pro""
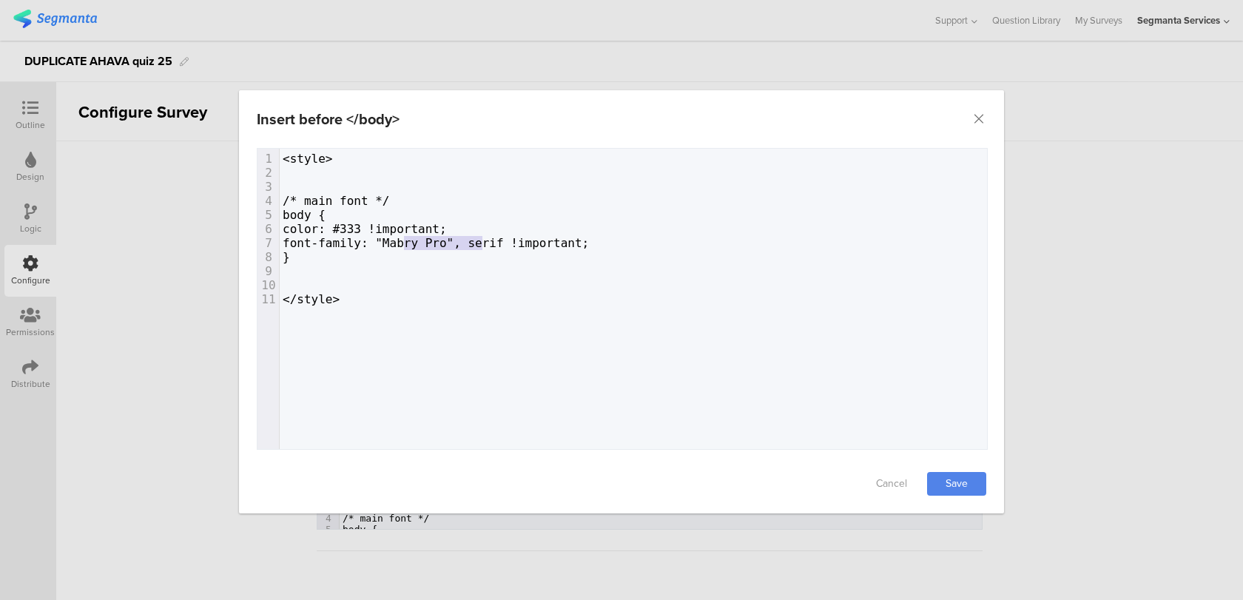
drag, startPoint x: 405, startPoint y: 237, endPoint x: 479, endPoint y: 239, distance: 74.0
click at [479, 239] on span "font-family: "Mabry Pro", serif !important;" at bounding box center [436, 243] width 306 height 14
click at [937, 485] on link "Save" at bounding box center [956, 484] width 59 height 24
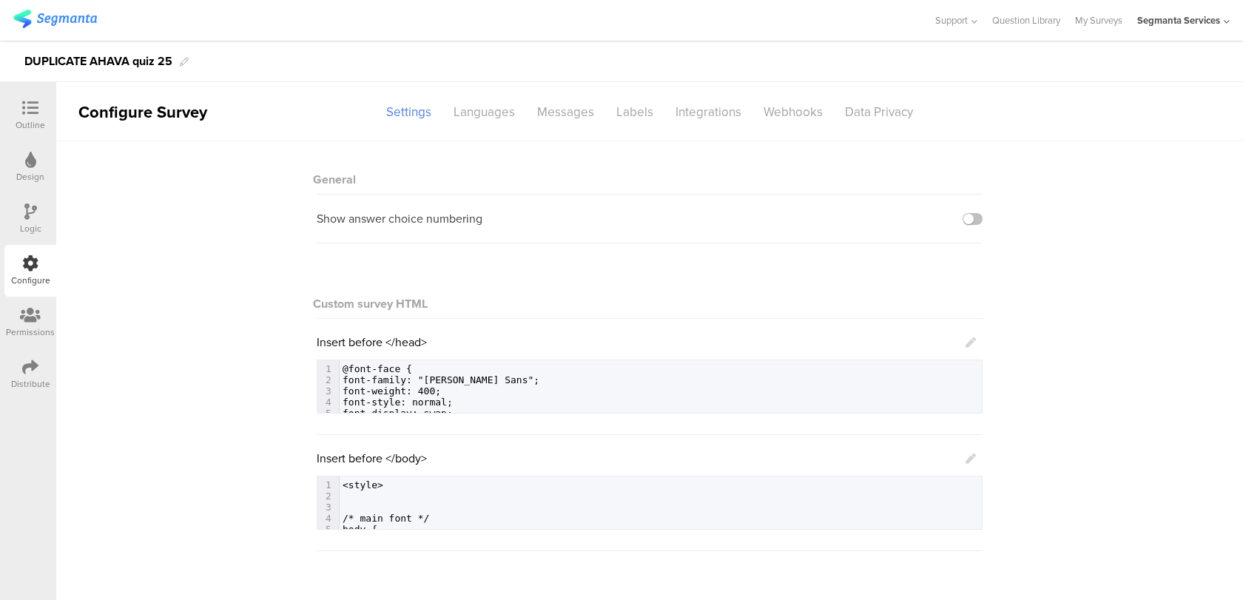
drag, startPoint x: 43, startPoint y: 125, endPoint x: 220, endPoint y: 35, distance: 198.5
click at [43, 125] on div "Outline" at bounding box center [31, 124] width 30 height 13
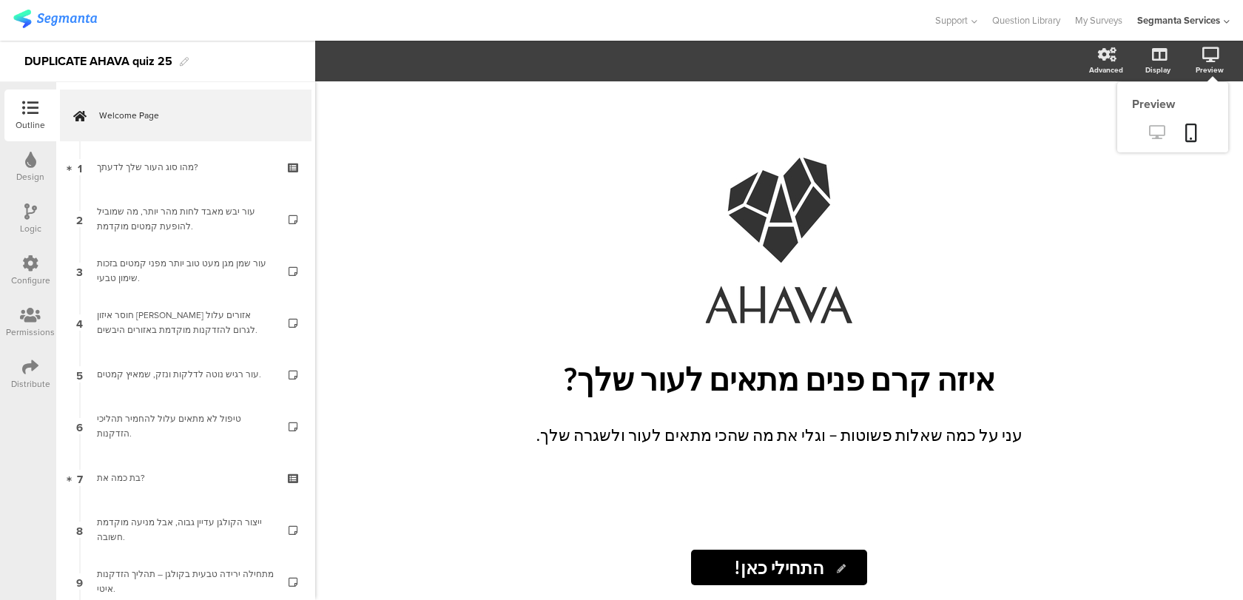
click at [1156, 139] on icon at bounding box center [1157, 132] width 16 height 14
click at [23, 267] on icon at bounding box center [30, 263] width 16 height 16
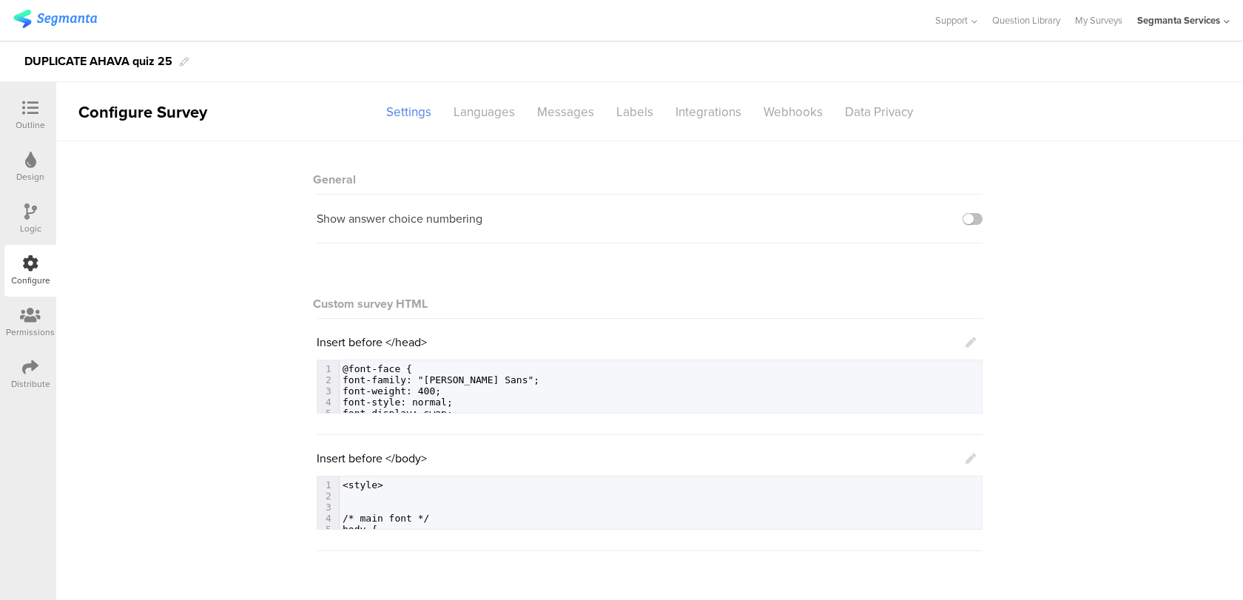
click at [973, 456] on icon at bounding box center [970, 458] width 10 height 10
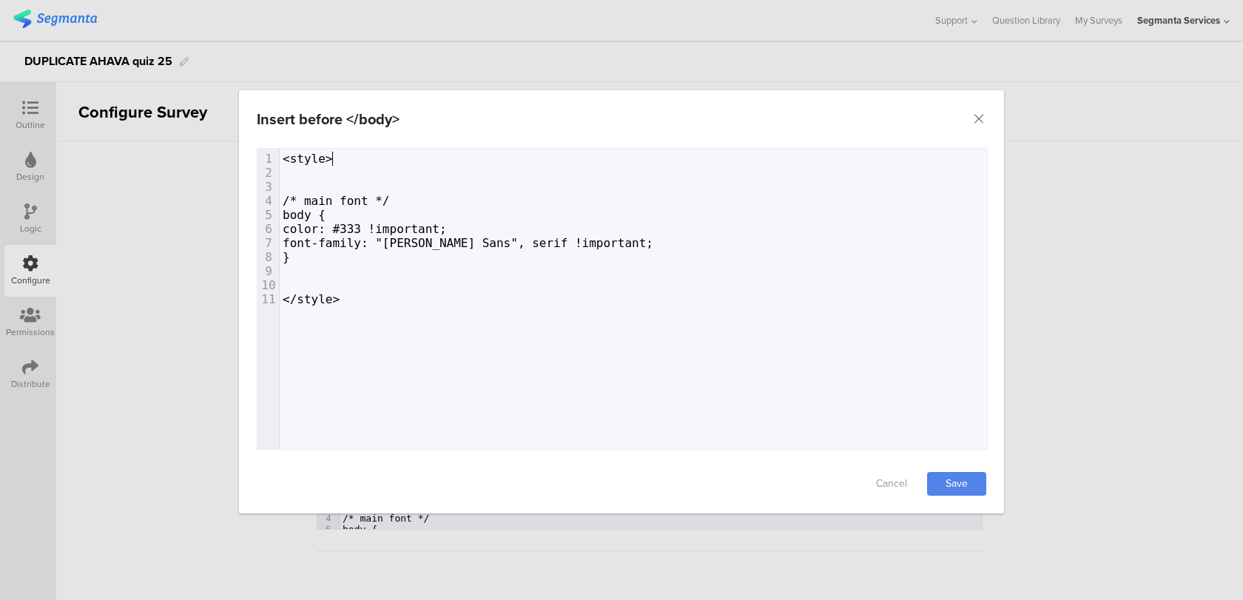
type textarea "<style>"
drag, startPoint x: 366, startPoint y: 161, endPoint x: 220, endPoint y: 160, distance: 145.7
click at [220, 160] on div "Insert before </body> Failed saving changes. If the problem persists please con…" at bounding box center [621, 300] width 1243 height 600
click at [981, 115] on icon "Close" at bounding box center [978, 119] width 15 height 15
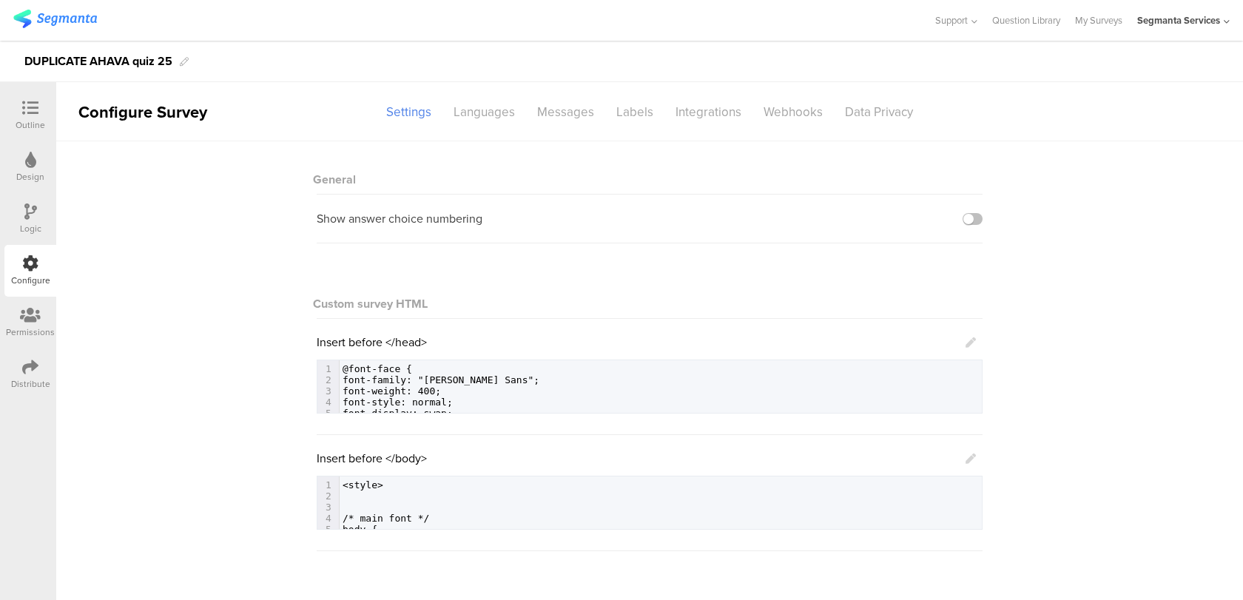
click at [965, 341] on icon at bounding box center [970, 342] width 10 height 10
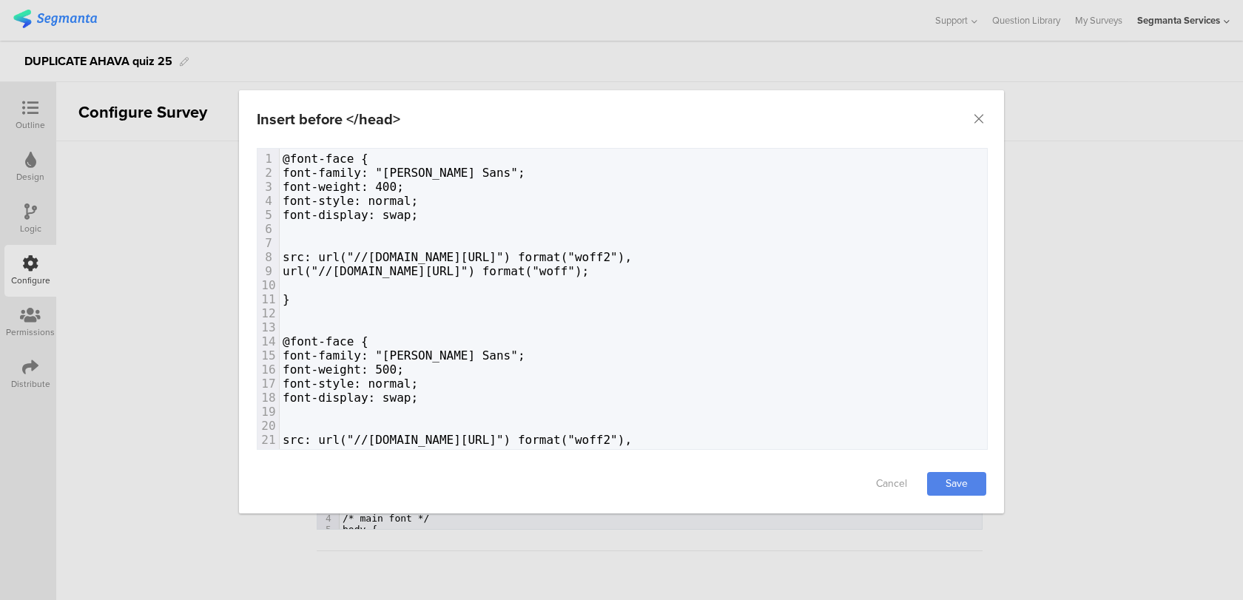
click at [283, 156] on span "@font-face {" at bounding box center [326, 159] width 86 height 14
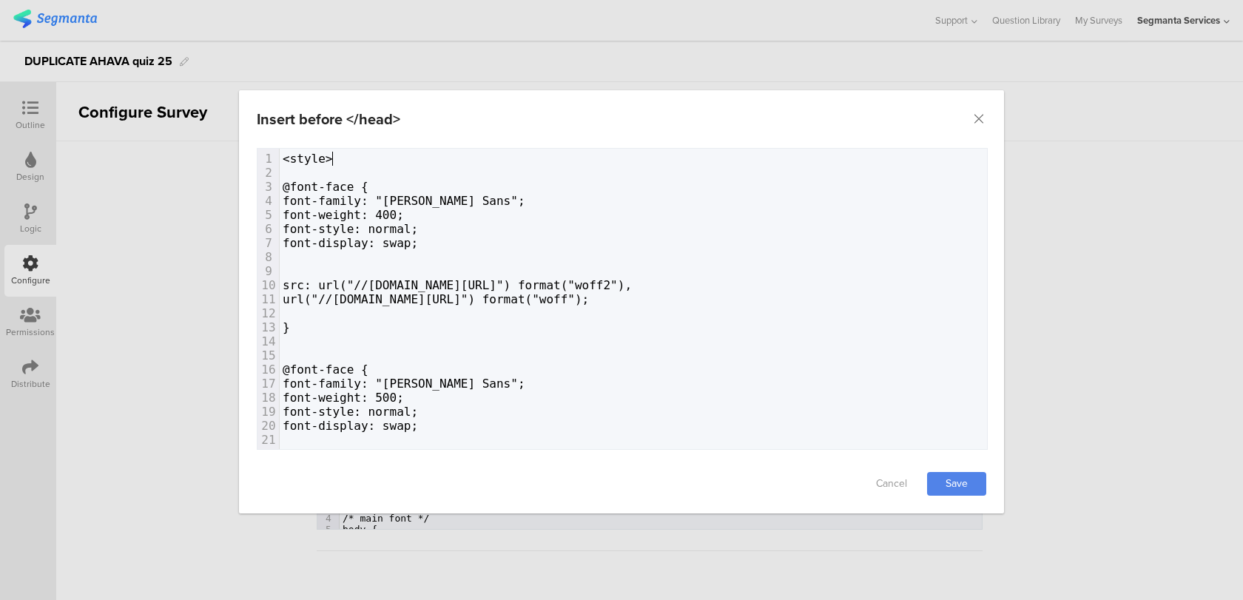
scroll to position [71, 0]
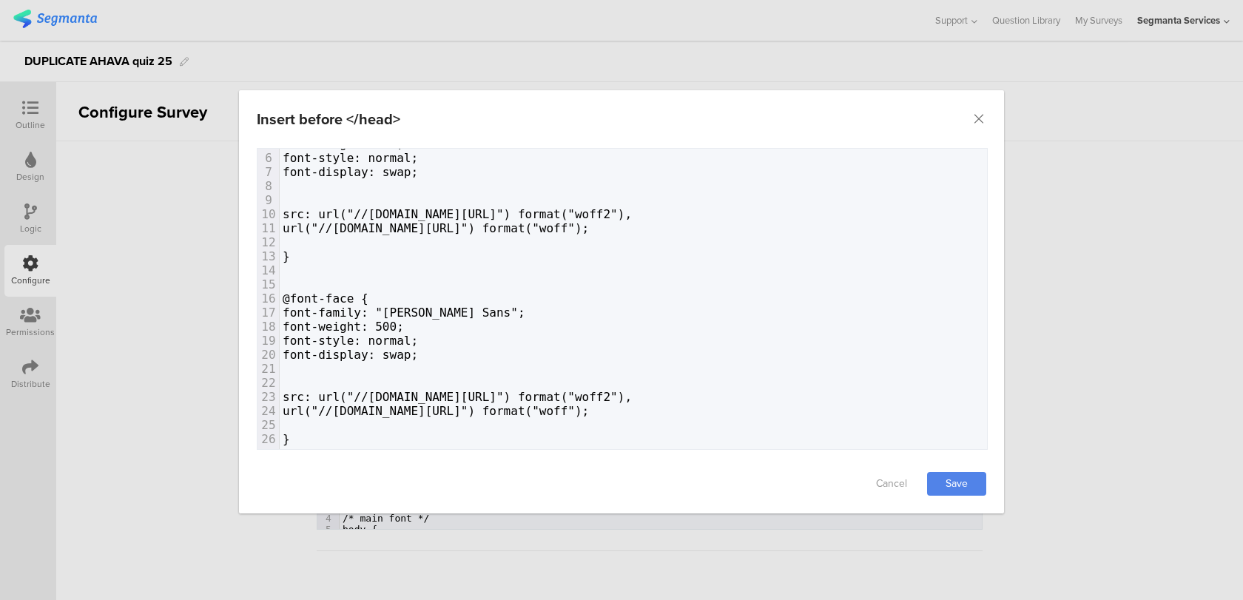
click at [303, 448] on div "Failed saving changes. If the problem persists please contact us at [EMAIL_ADDR…" at bounding box center [621, 301] width 765 height 306
click at [300, 436] on pre "}" at bounding box center [799, 439] width 1039 height 14
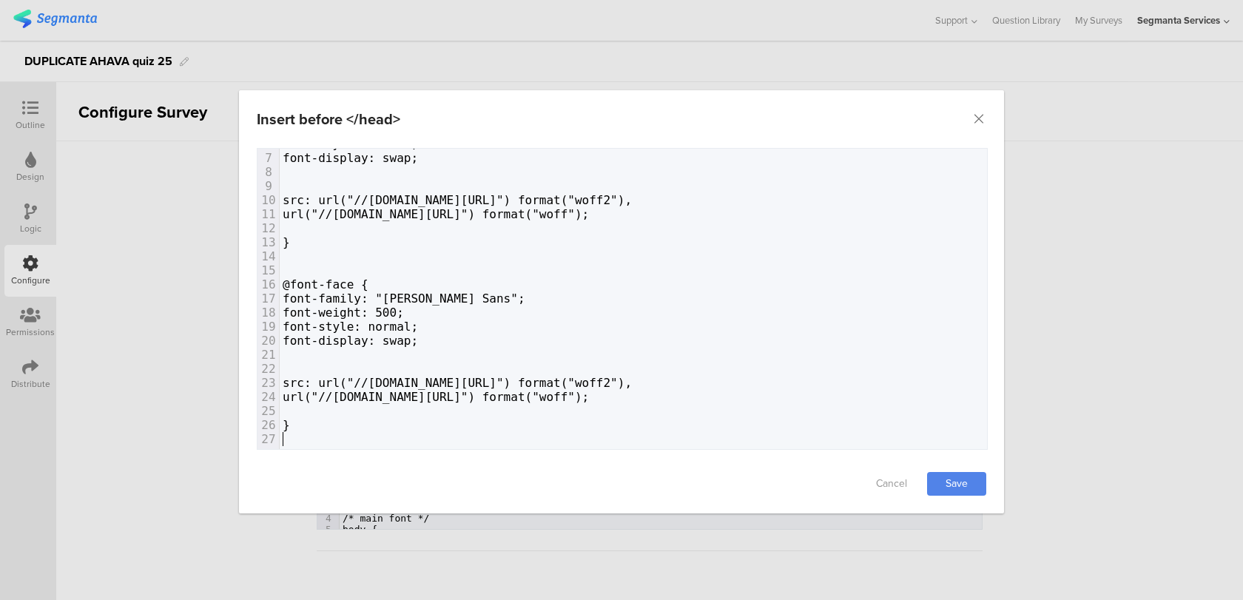
scroll to position [99, 0]
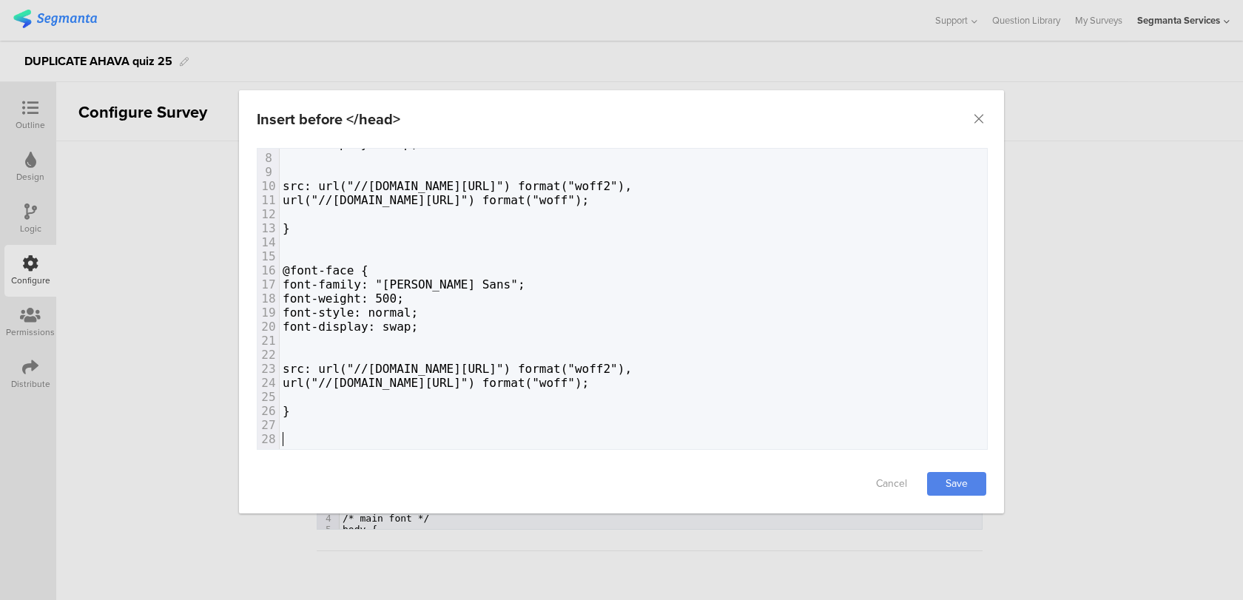
paste textarea "q"
type textarea "q"
type textarea "/"
click at [962, 487] on link "Save" at bounding box center [956, 484] width 59 height 24
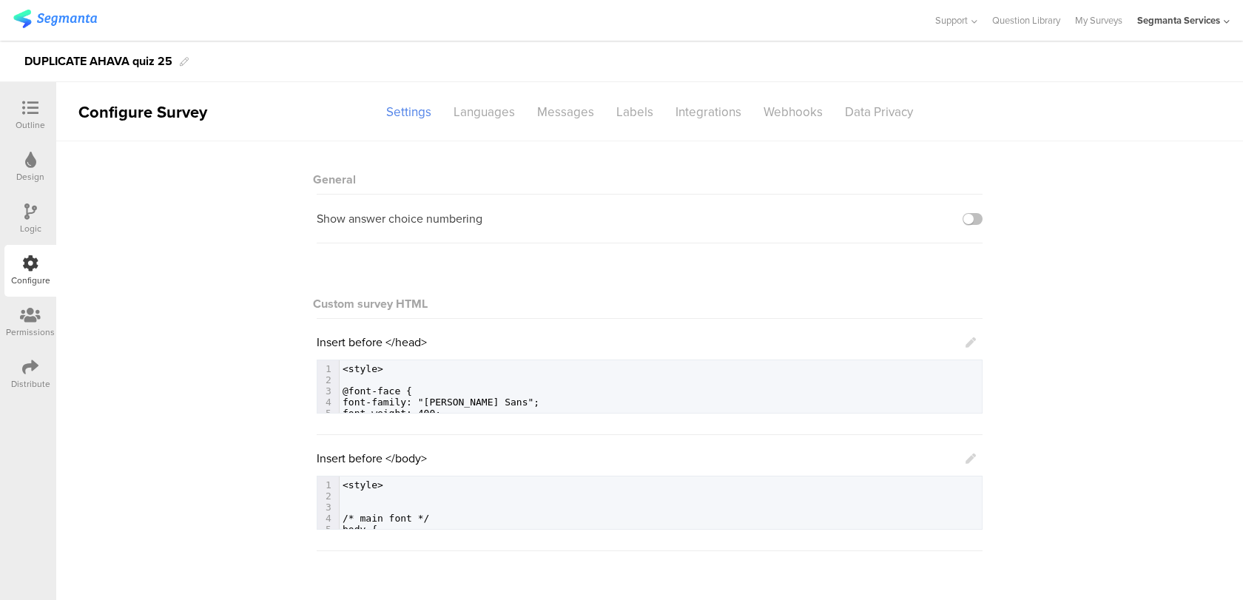
click at [17, 129] on div "Outline" at bounding box center [31, 124] width 30 height 13
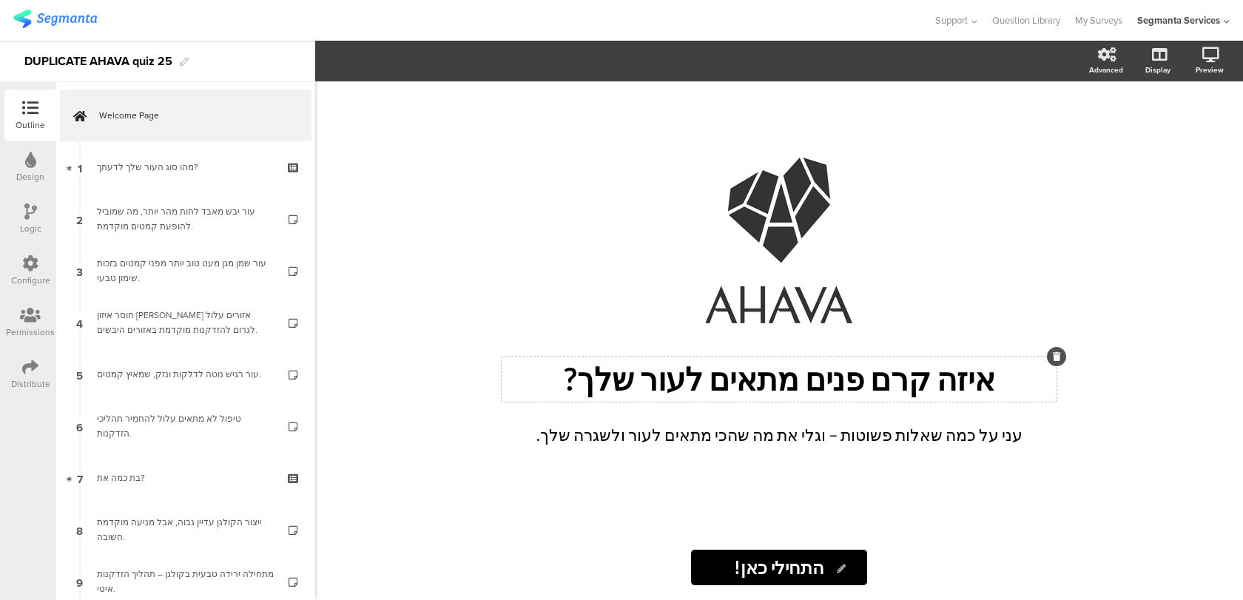
click at [640, 381] on div "איזה קרם פנים מתאים לעור שלך? איזה קרם פנים מתאים לעור שלך?" at bounding box center [779, 379] width 555 height 45
click at [669, 439] on div "עני על כמה שאלות פשוטות – וגלי את מה שהכי מתאים לעור ולשגרה שלך. עני על כמה שאל…" at bounding box center [778, 438] width 525 height 39
click at [669, 439] on p "עני על כמה שאלות פשוטות – וגלי את מה שהכי מתאים לעור ולשגרה שלך." at bounding box center [779, 434] width 518 height 24
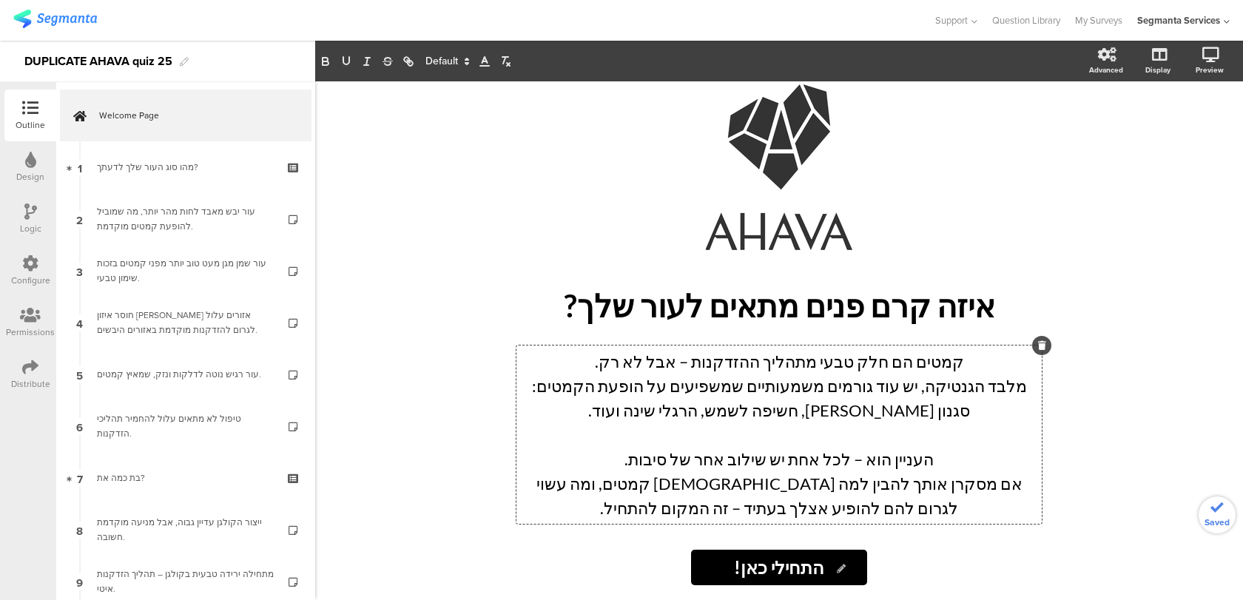
scroll to position [34, 0]
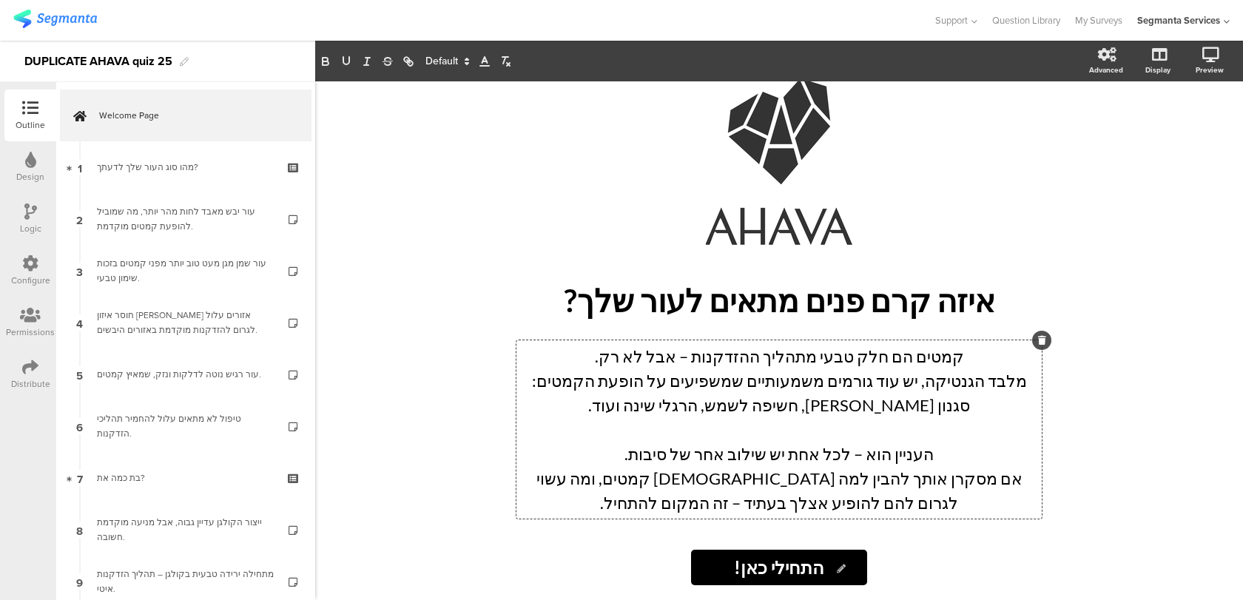
click at [654, 496] on p "אם מסקרן אותך להבין למה [DEMOGRAPHIC_DATA] קמטים, ומה עשוי לגרום להם להופיע אצל…" at bounding box center [779, 490] width 518 height 49
click at [868, 300] on div "איזה קרם פנים מתאים לעור שלך? איזה קרם פנים מתאים לעור שלך?" at bounding box center [779, 300] width 555 height 45
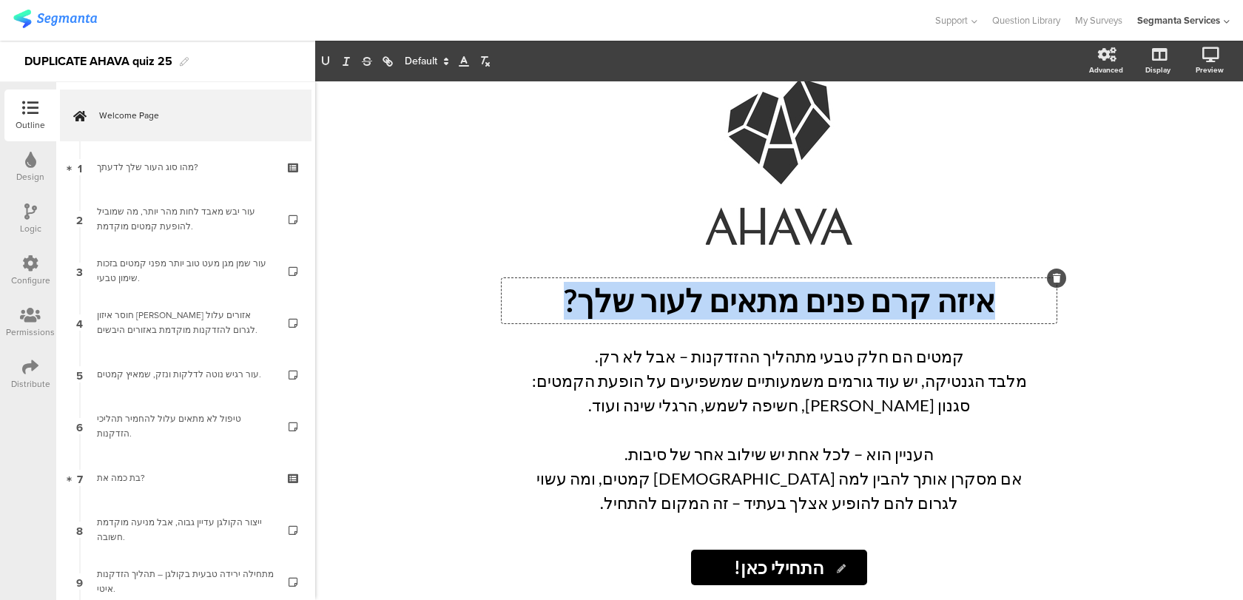
drag, startPoint x: 527, startPoint y: 291, endPoint x: 1053, endPoint y: 296, distance: 526.0
click at [1053, 296] on div "איזה קרם פנים מתאים לעור שלך? איזה קרם פנים מתאים לעור שלך? איזה קרם פנים מתאים…" at bounding box center [779, 300] width 555 height 45
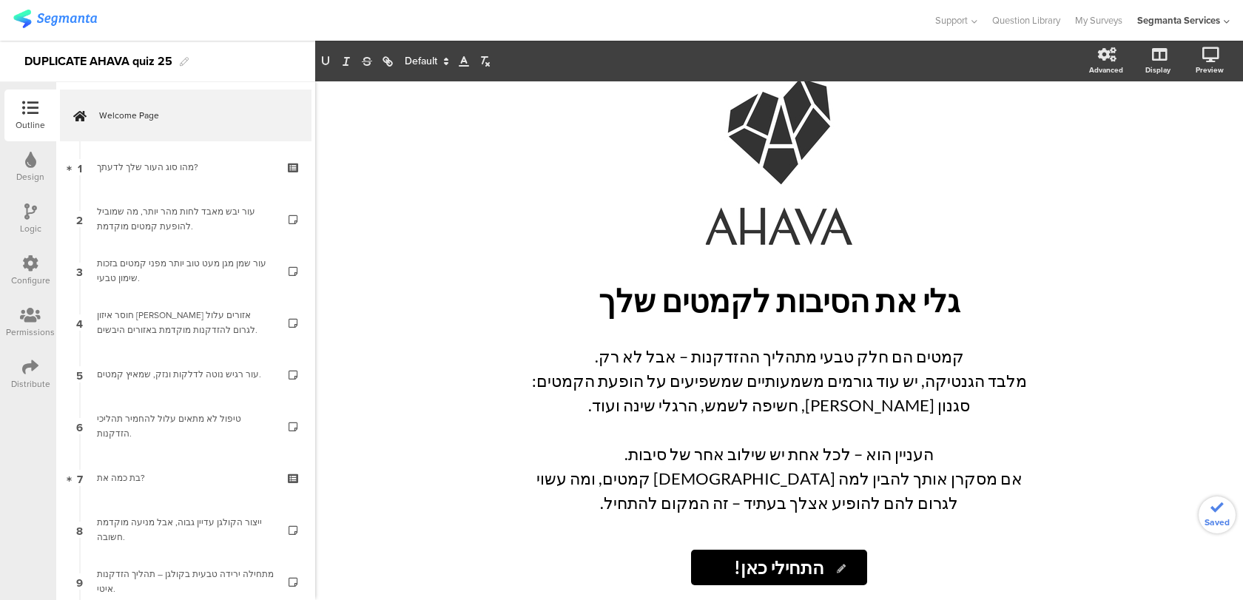
click at [1134, 399] on div "/ [PERSON_NAME] את הסיבות לקמטים שלך [PERSON_NAME] את הסיבות לקמטים שלך קמטים ה…" at bounding box center [779, 340] width 928 height 519
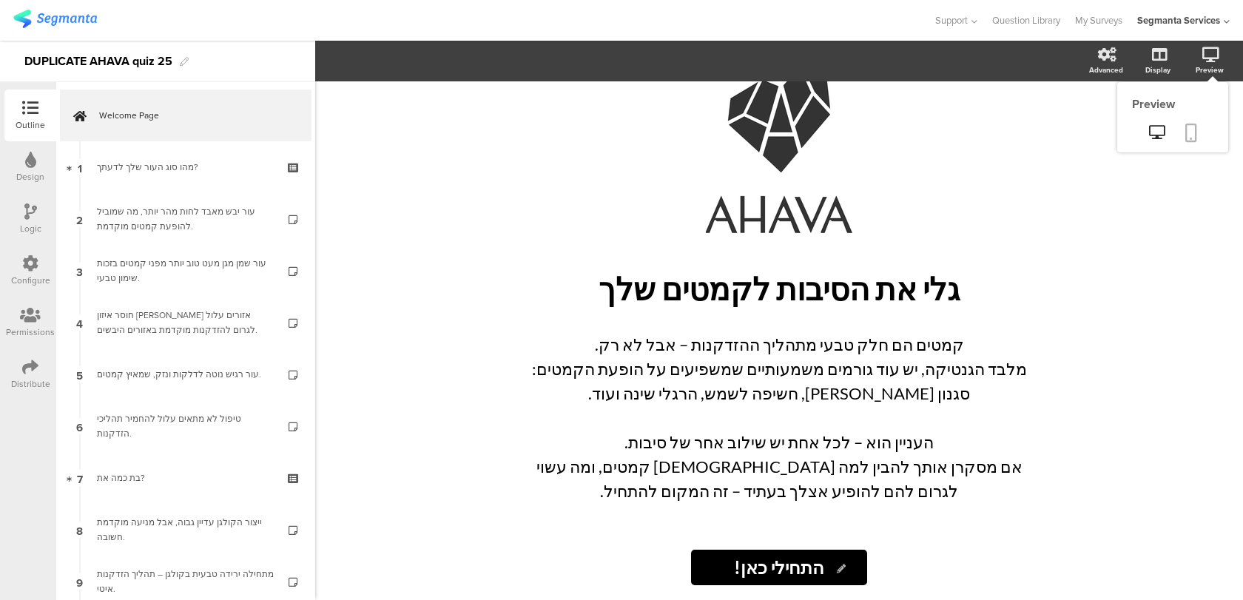
click at [1189, 142] on link at bounding box center [1191, 134] width 33 height 28
click at [835, 380] on div "קמטים הם חלק טבעי מתהליך ההזדקנות – אבל לא רק. מלבד הגנטיקה, יש עוד גורמים משמע…" at bounding box center [778, 417] width 525 height 178
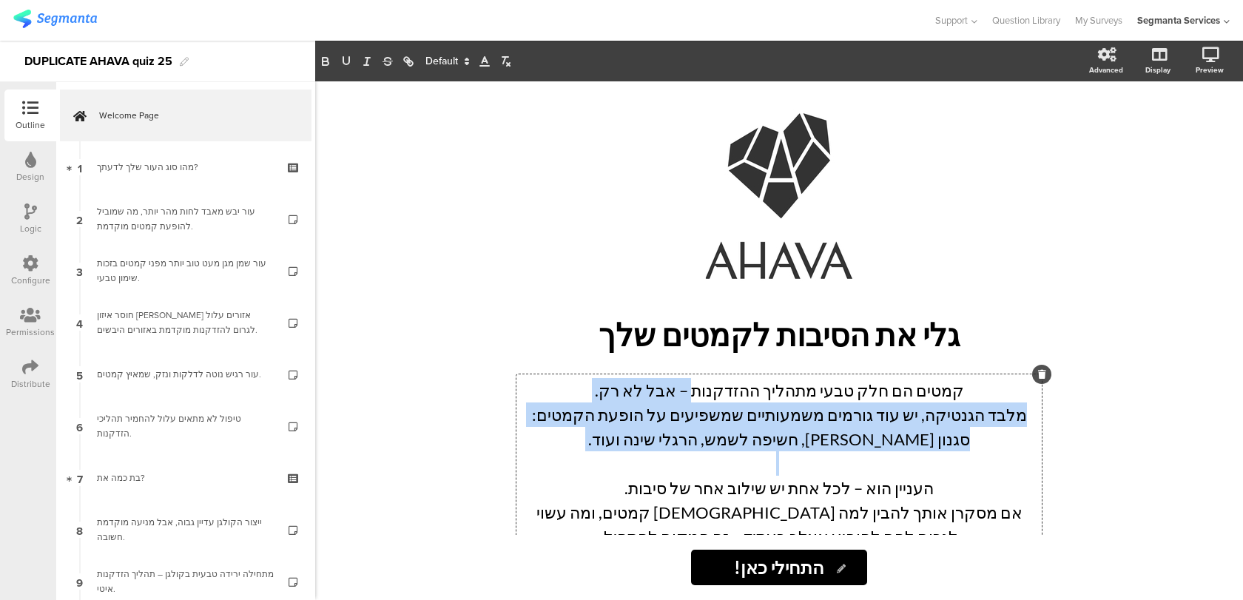
drag, startPoint x: 684, startPoint y: 391, endPoint x: 639, endPoint y: 450, distance: 74.4
click at [639, 450] on div "קמטים הם חלק טבעי מתהליך ההזדקנות – אבל לא רק. מלבד הגנטיקה, יש עוד גורמים משמע…" at bounding box center [779, 463] width 518 height 171
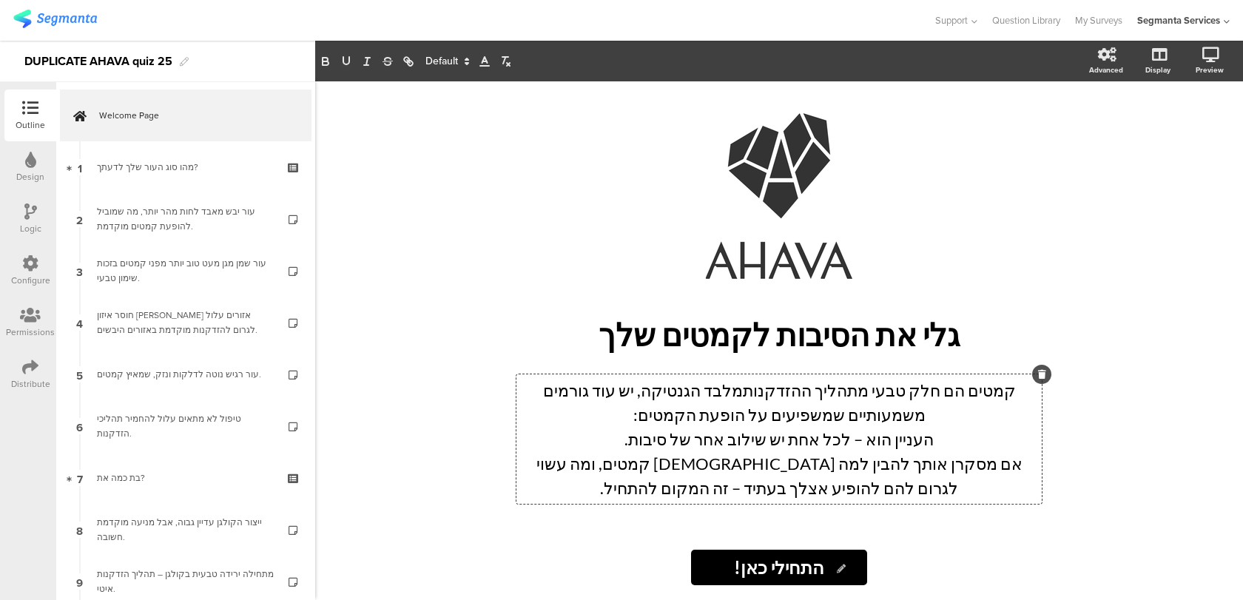
click at [741, 392] on p "קמטים הם חלק טבעי מתהליך ההזדקנותמלבד הגנטיקה, יש עוד גורמים משמעותיים שמשפיעים…" at bounding box center [779, 402] width 518 height 49
click at [752, 388] on p "קמטים הם חלק טבעי מתהליך ההזדקנות, אך מלבד הגנטיקה, יש עוד גורמים משמעותיים שמש…" at bounding box center [779, 402] width 518 height 49
click at [613, 558] on div "התחילי כאן! התחילי כאן!" at bounding box center [779, 568] width 592 height 36
click at [617, 418] on div "קמטים הם חלק טבעי מתהליך ההזדקנות. אך מלבד הגנטיקה, יש עוד גורמים משמעותיים שמש…" at bounding box center [778, 438] width 525 height 129
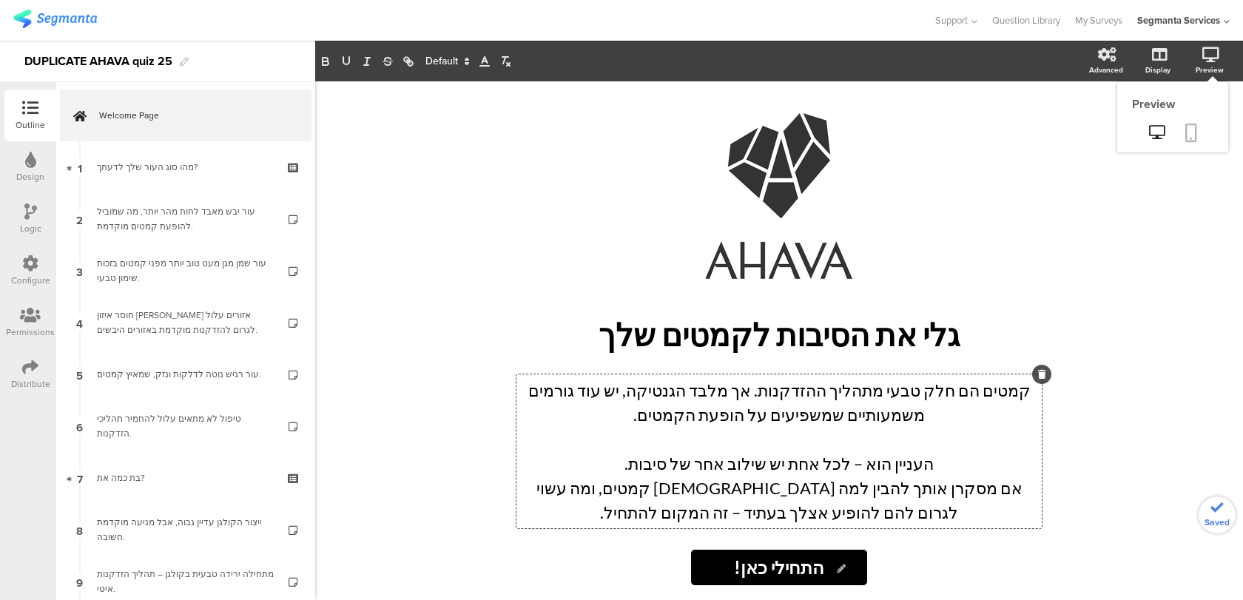
click at [1195, 121] on link at bounding box center [1191, 134] width 33 height 28
drag, startPoint x: 697, startPoint y: 413, endPoint x: 636, endPoint y: 413, distance: 60.7
click at [636, 413] on div "קמטים הם חלק טבעי מתהליך ההזדקנות. אך מלבד הגנטיקה, יש עוד גורמים משמעותיים שמש…" at bounding box center [778, 451] width 525 height 154
click at [644, 510] on p "אם מסקרן אותך להבין למה [DEMOGRAPHIC_DATA] קמטים, ומה עשוי לגרום להם להופיע אצל…" at bounding box center [779, 500] width 518 height 49
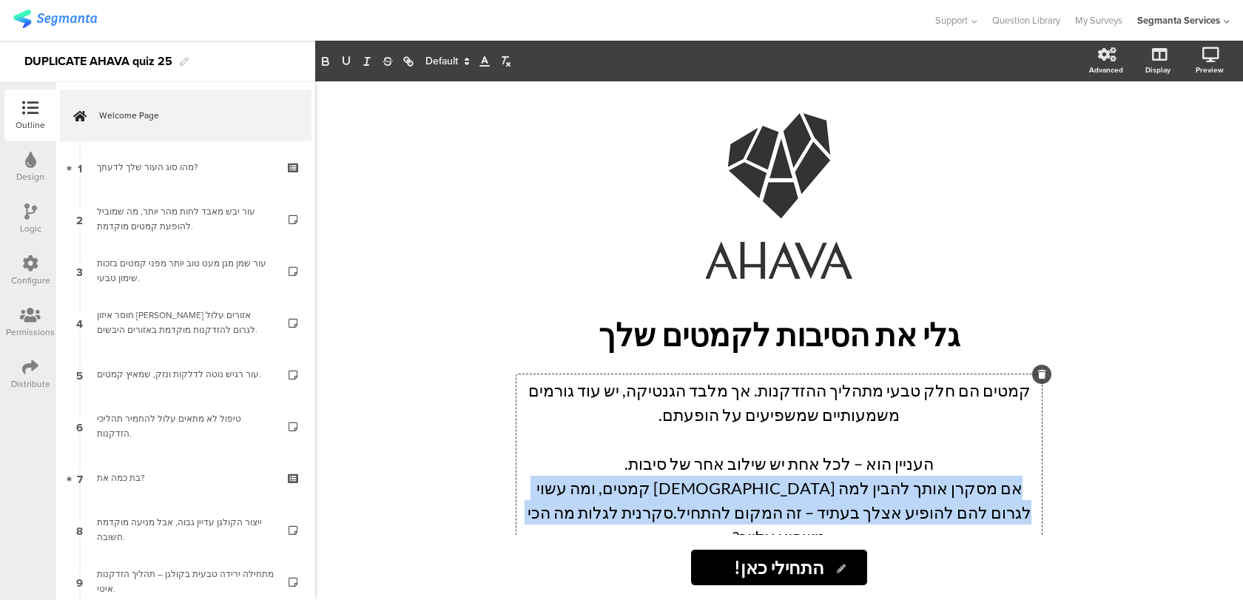
drag, startPoint x: 537, startPoint y: 513, endPoint x: 1027, endPoint y: 476, distance: 491.8
click at [1027, 476] on p "אם מסקרן אותך להבין למה [DEMOGRAPHIC_DATA] קמטים, ומה עשוי לגרום להם להופיע אצל…" at bounding box center [779, 512] width 518 height 73
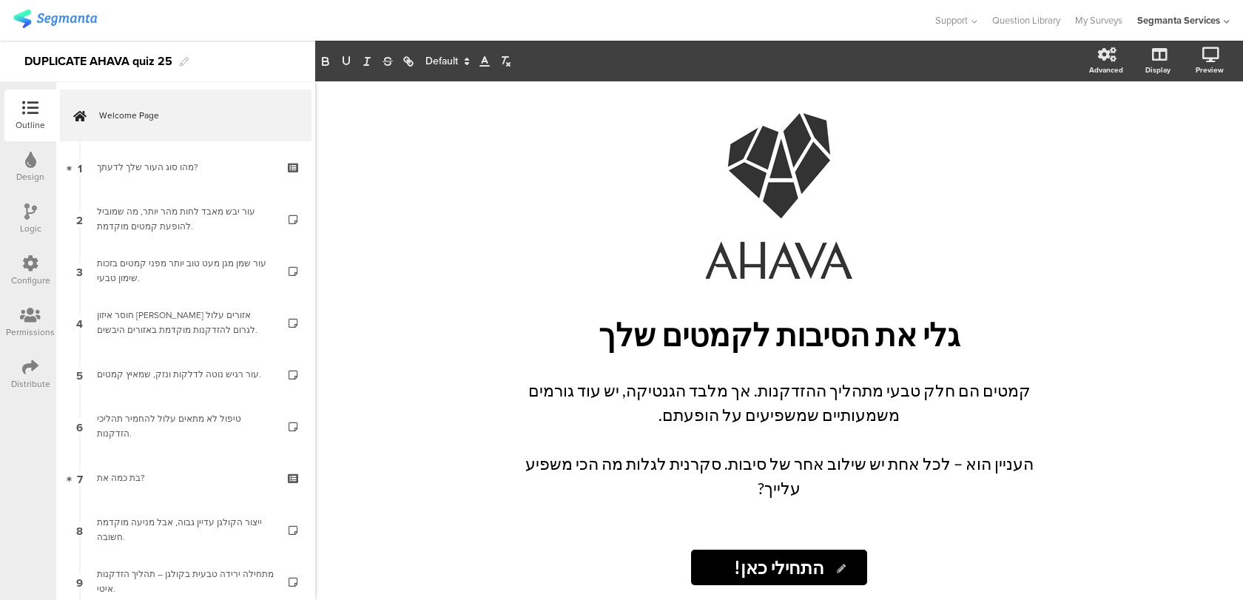
click at [1211, 308] on div "/ [PERSON_NAME] את הסיבות לקמטים שלך [PERSON_NAME] את הסיבות לקמטים שלך קמטים ה…" at bounding box center [779, 340] width 928 height 519
click at [1182, 131] on link at bounding box center [1191, 134] width 33 height 28
click at [38, 213] on div "Logic" at bounding box center [30, 219] width 52 height 52
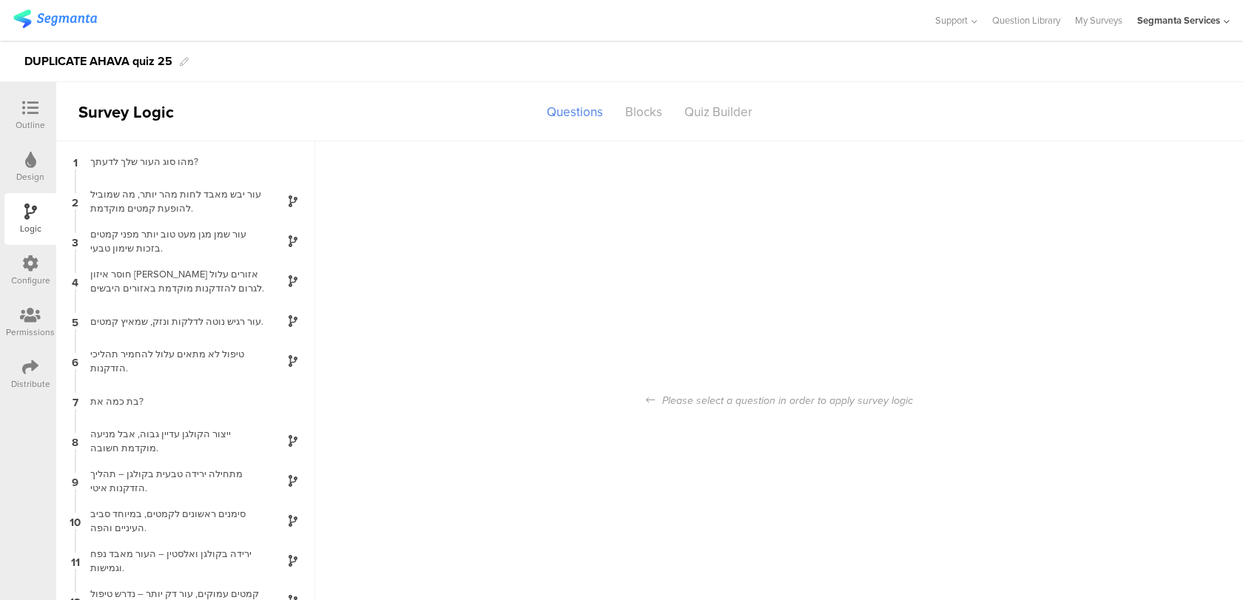
click at [34, 266] on icon at bounding box center [30, 263] width 16 height 16
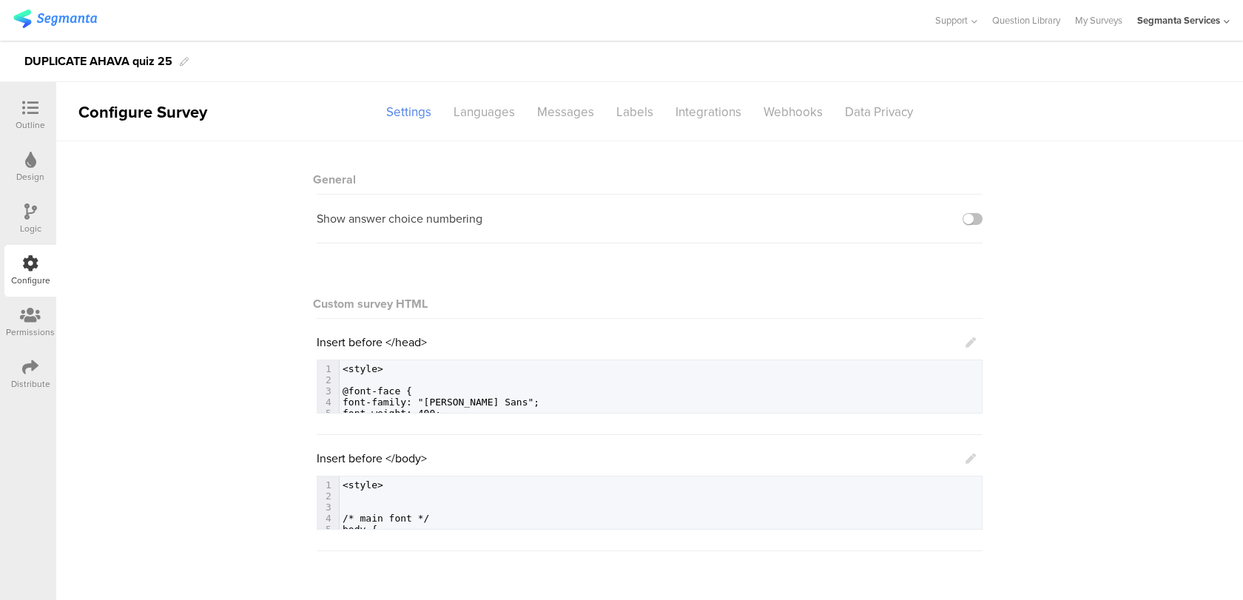
click at [45, 168] on div "Design" at bounding box center [30, 167] width 52 height 52
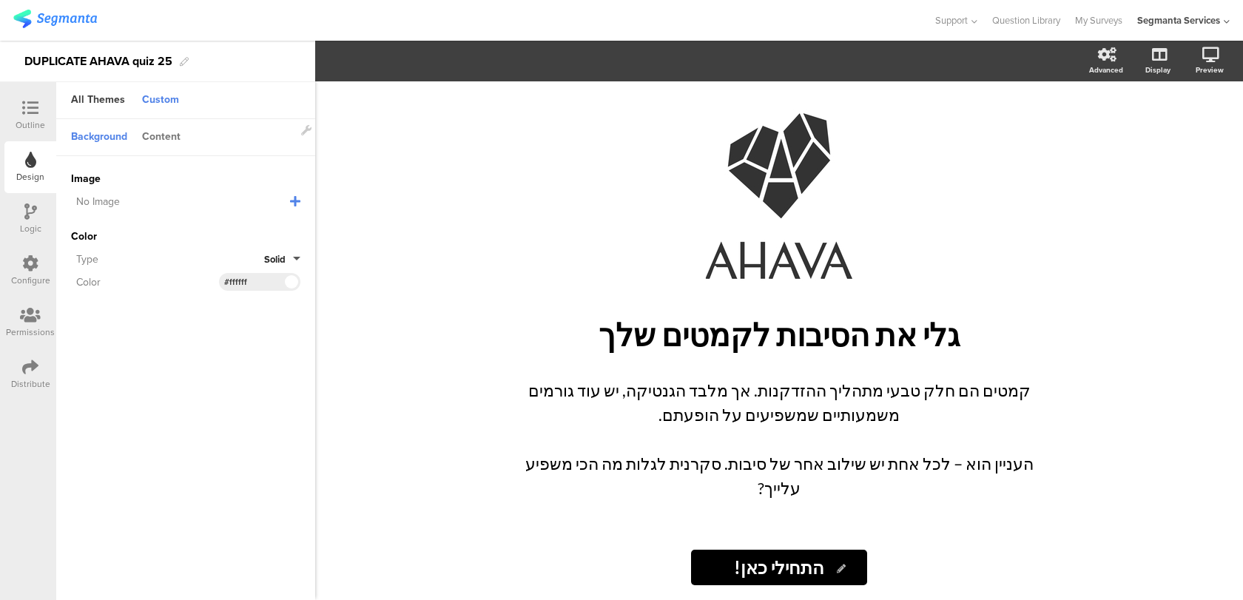
click at [163, 129] on div "Content" at bounding box center [161, 137] width 53 height 25
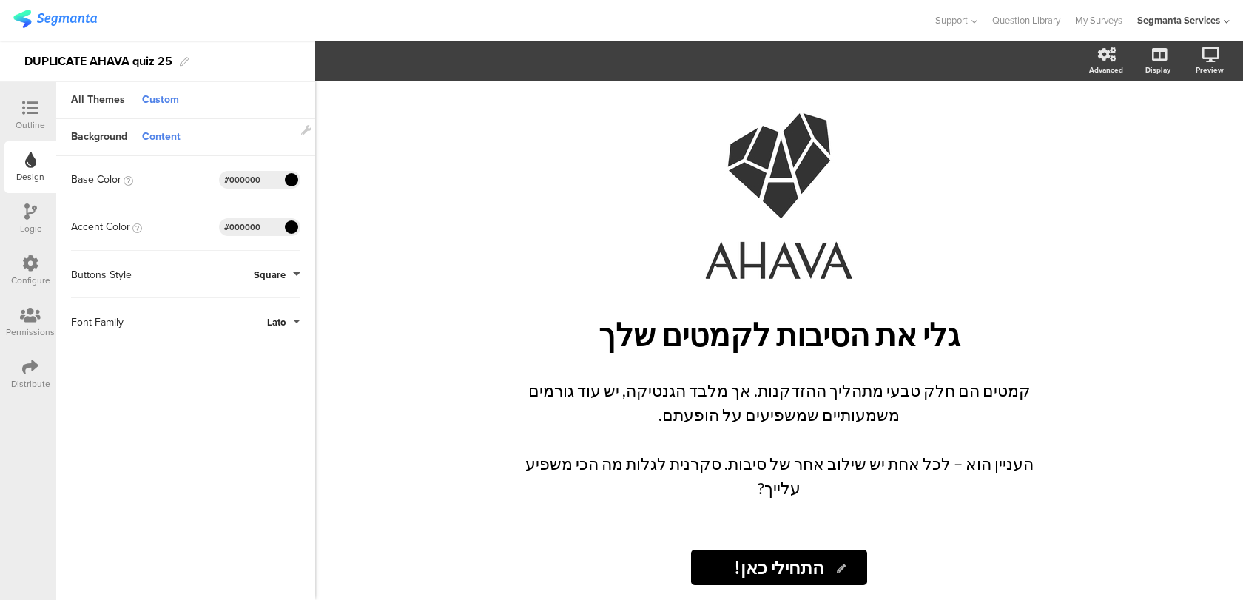
click at [275, 268] on span "Square" at bounding box center [270, 275] width 32 height 14
click at [276, 315] on span "Lato" at bounding box center [276, 322] width 18 height 14
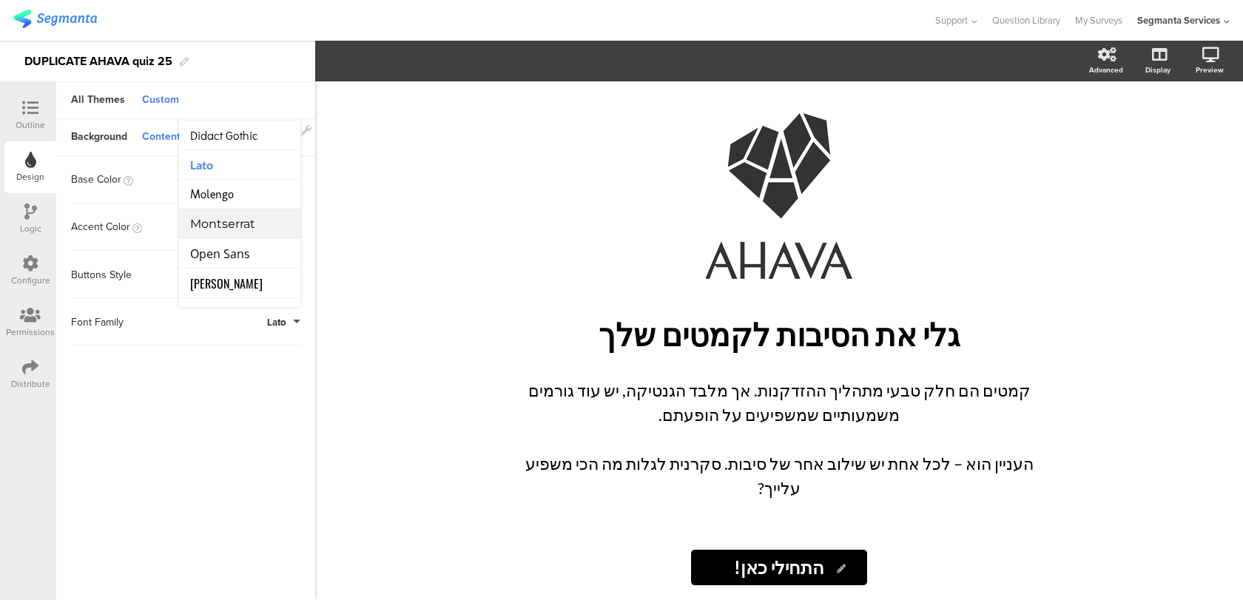
scroll to position [31, 0]
click at [268, 253] on li "Open Sans" at bounding box center [239, 247] width 121 height 30
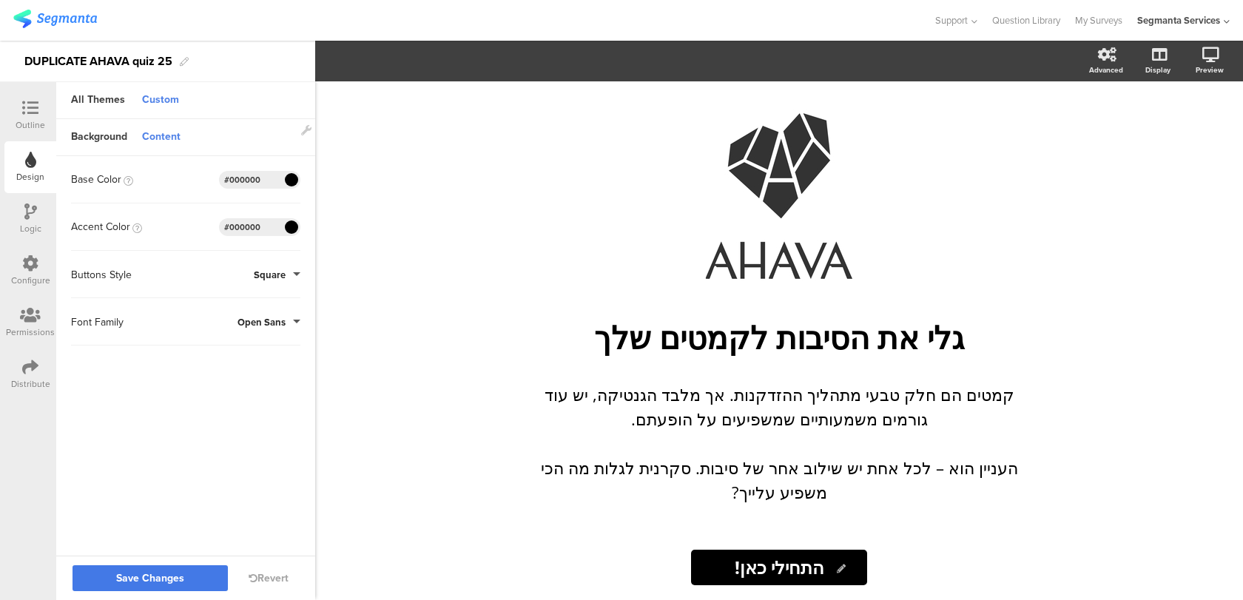
click at [129, 578] on span "Save Changes" at bounding box center [150, 578] width 68 height 0
click at [36, 115] on icon at bounding box center [30, 108] width 16 height 16
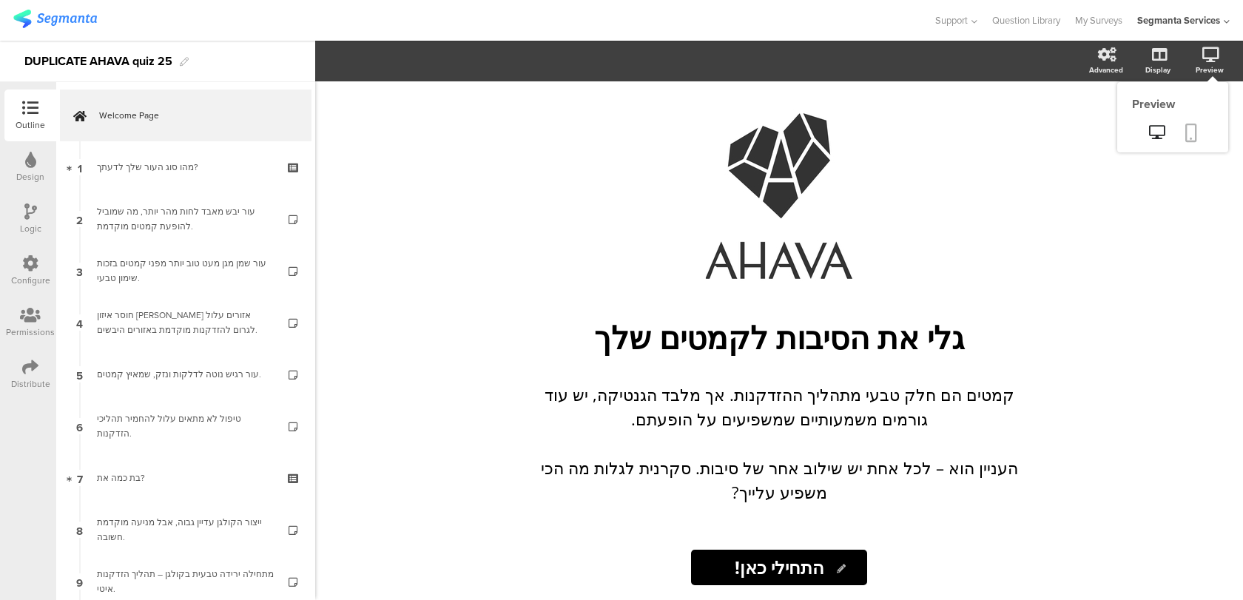
click at [1187, 123] on link at bounding box center [1191, 134] width 33 height 28
click at [25, 266] on icon at bounding box center [30, 263] width 16 height 16
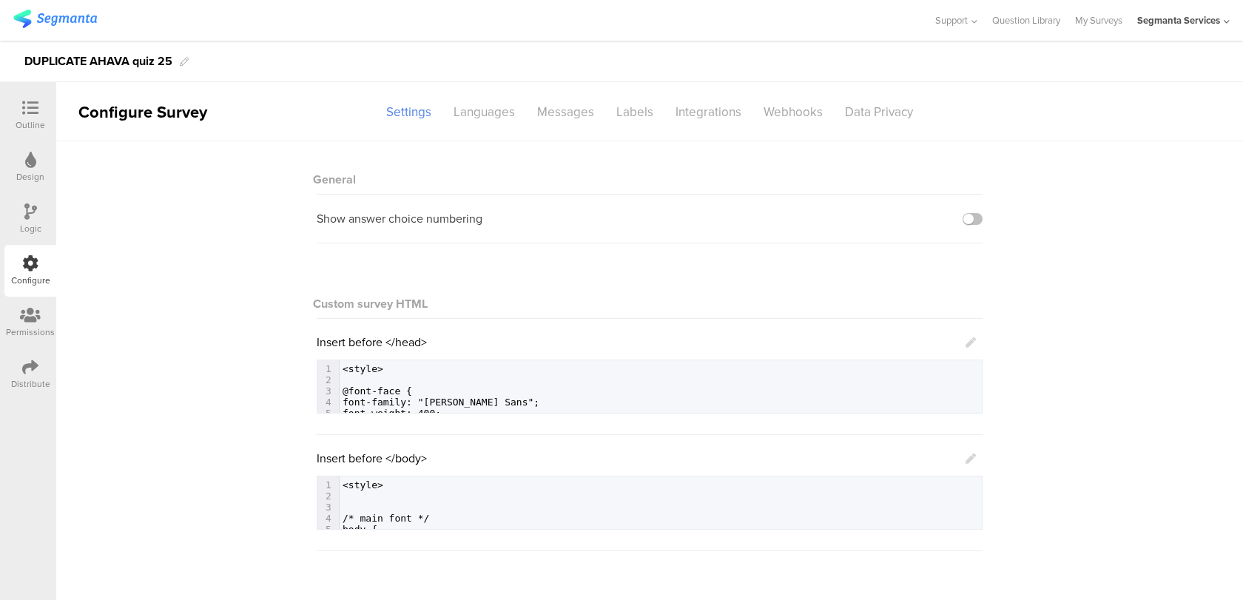
click at [30, 216] on icon at bounding box center [30, 211] width 13 height 16
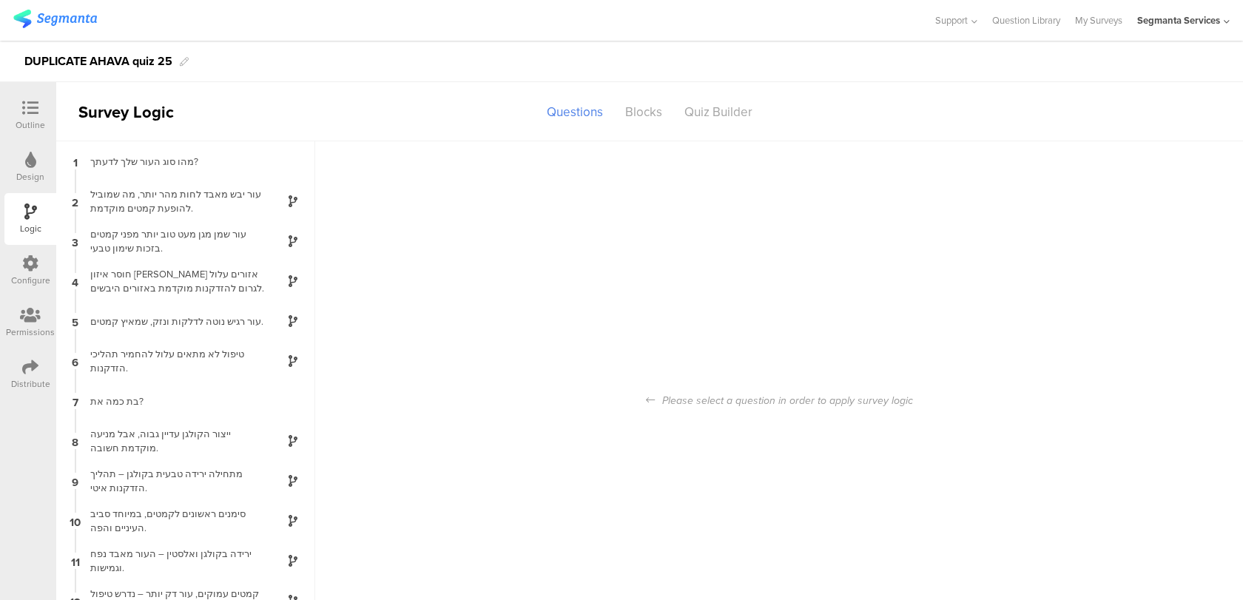
click at [36, 189] on div "Design" at bounding box center [30, 167] width 52 height 52
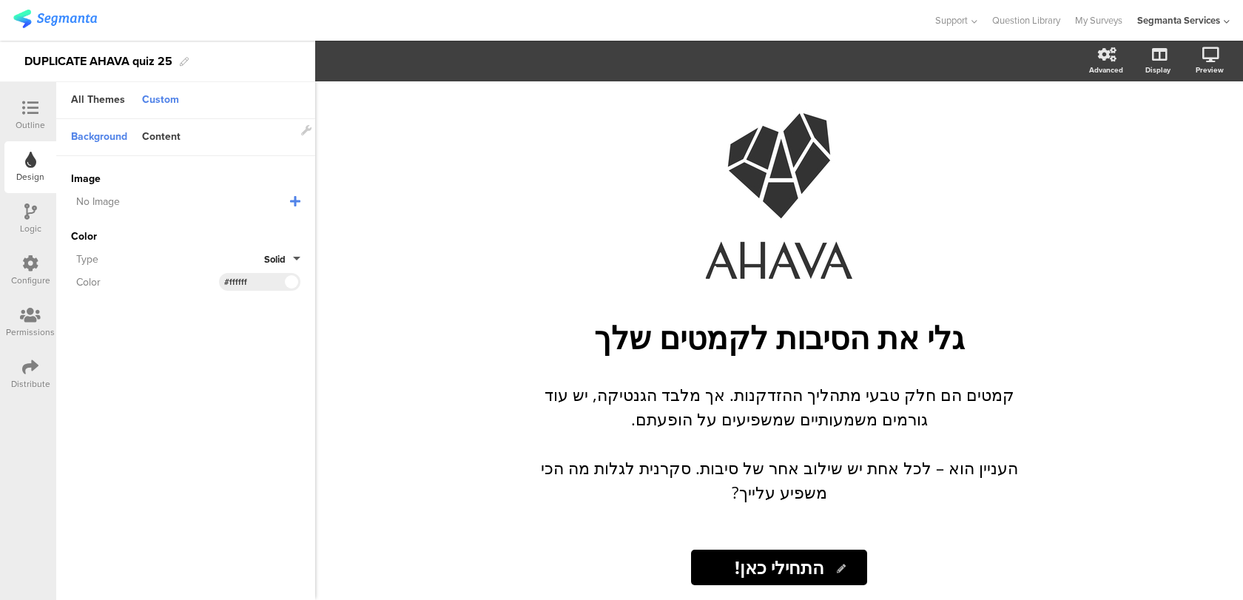
click at [273, 261] on span "Solid" at bounding box center [274, 259] width 21 height 14
click at [177, 137] on div "Content" at bounding box center [161, 137] width 53 height 25
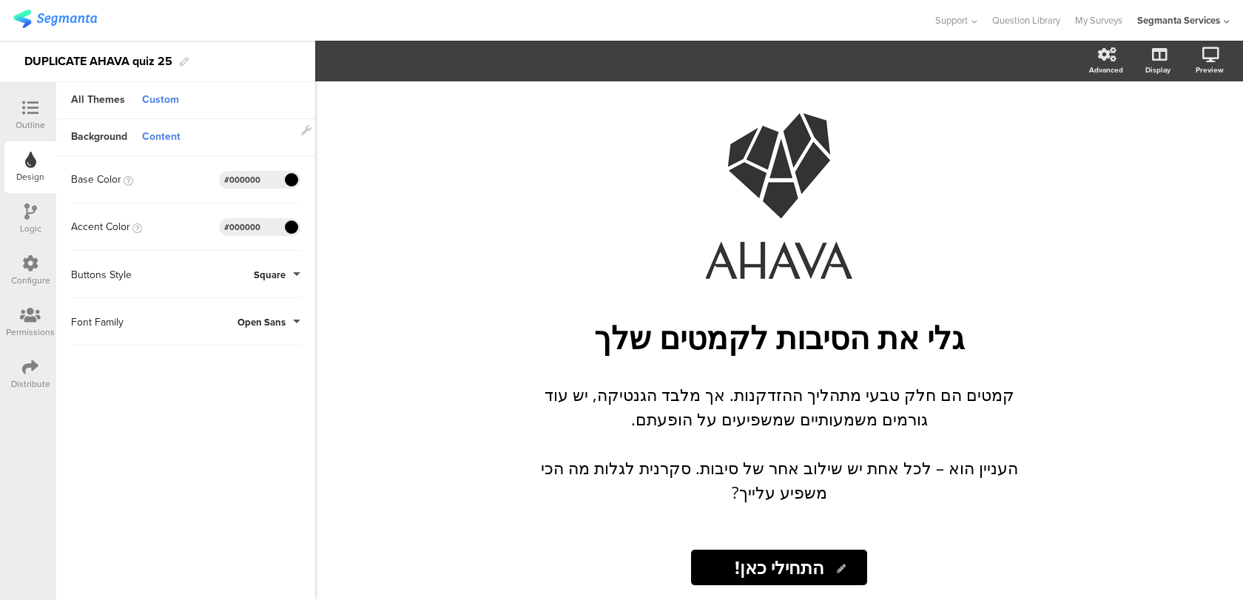
click at [280, 266] on div "Buttons Style Square" at bounding box center [185, 275] width 229 height 18
click at [269, 317] on span "Open Sans" at bounding box center [261, 322] width 48 height 14
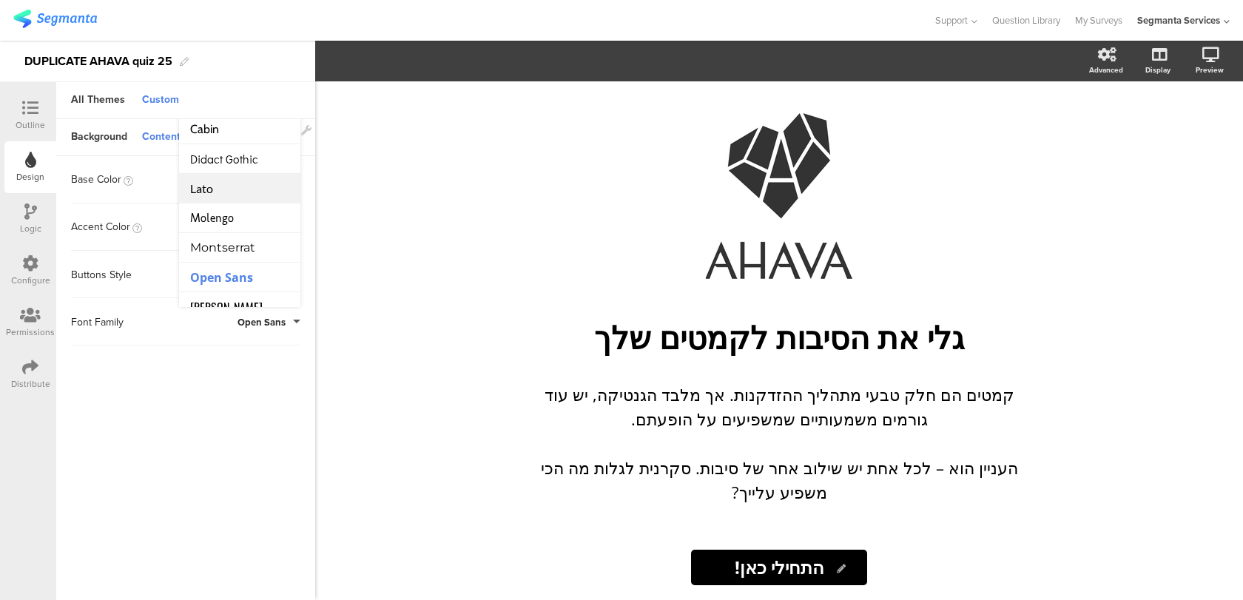
click at [254, 195] on li "Lato" at bounding box center [239, 189] width 121 height 30
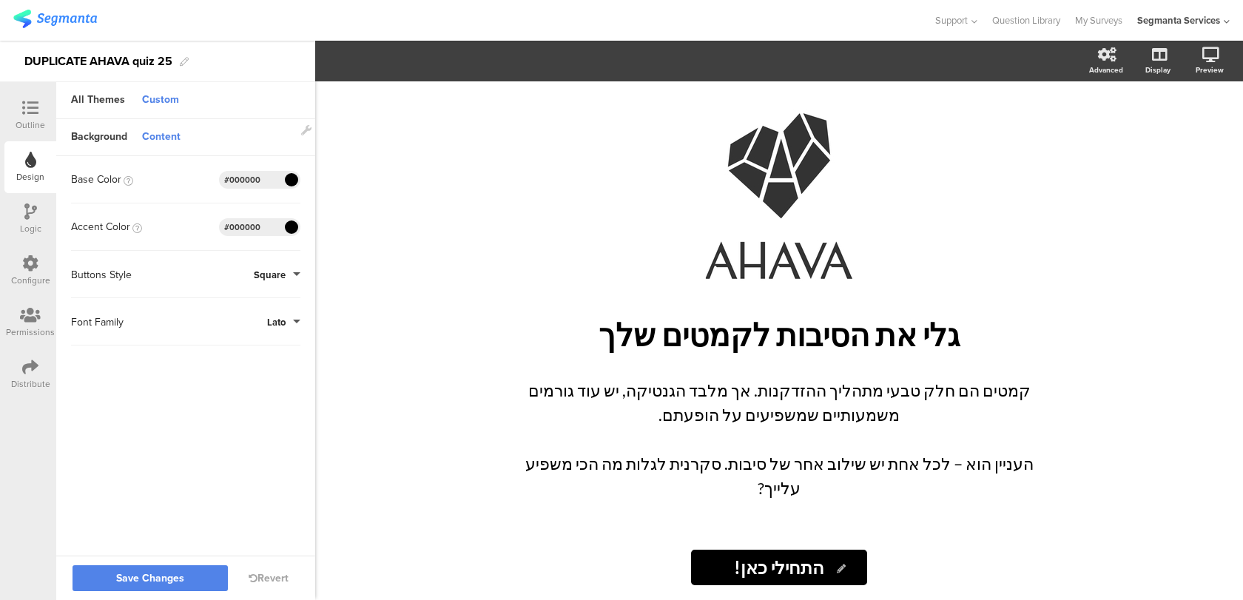
click at [281, 317] on span "Lato" at bounding box center [276, 322] width 18 height 14
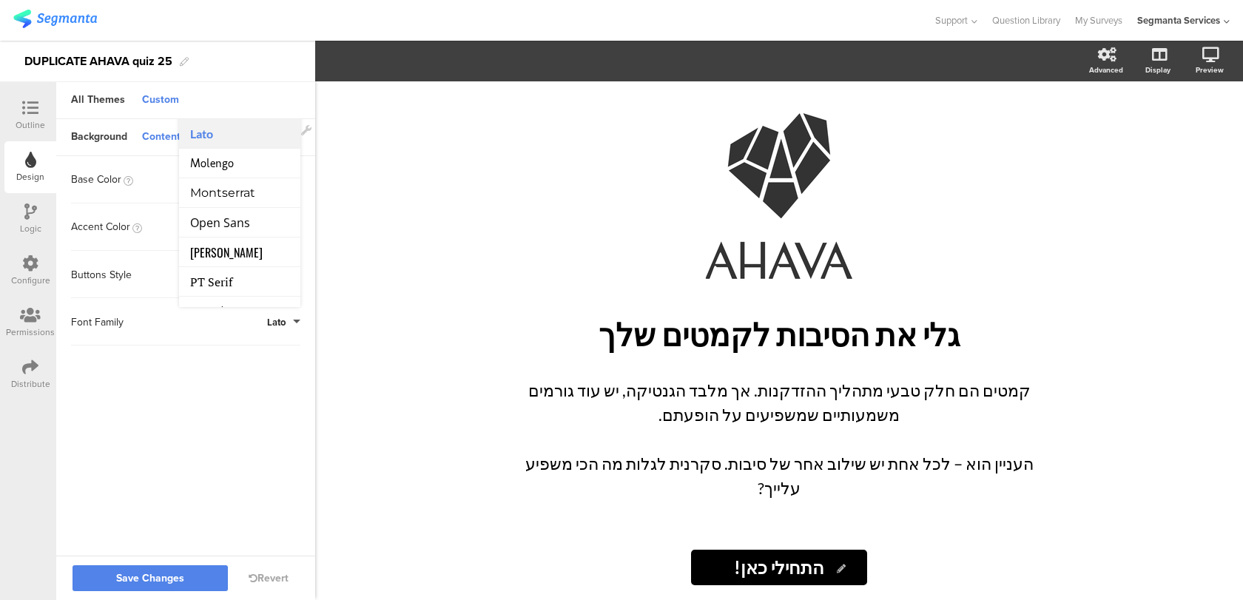
scroll to position [67, 0]
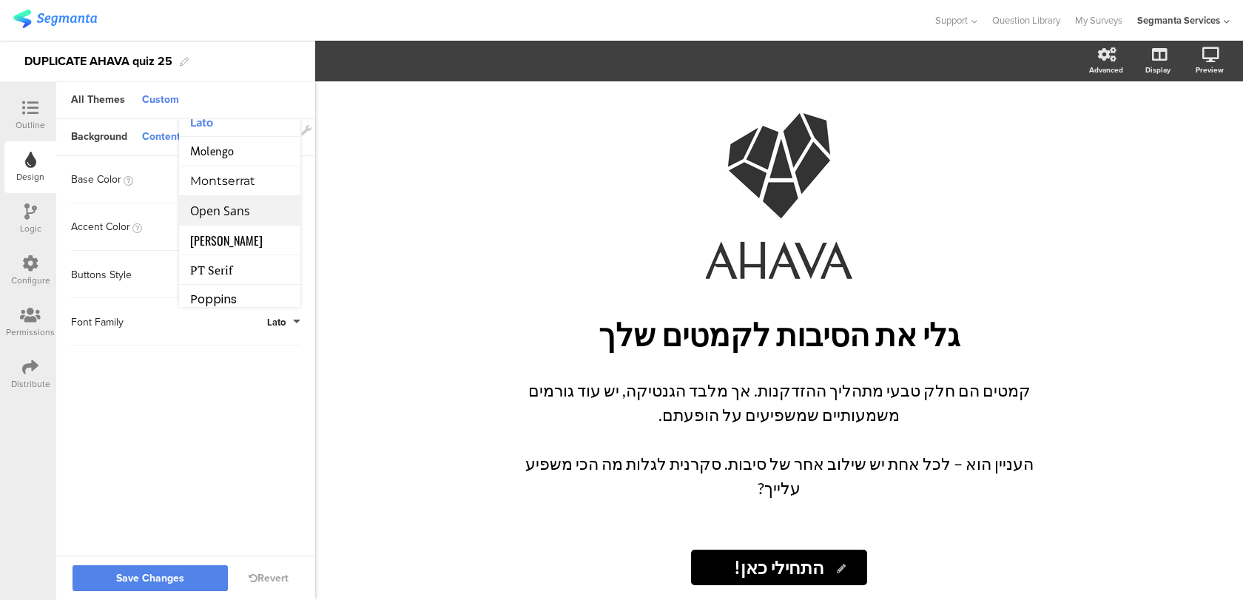
click at [262, 203] on li "Open Sans" at bounding box center [239, 211] width 121 height 30
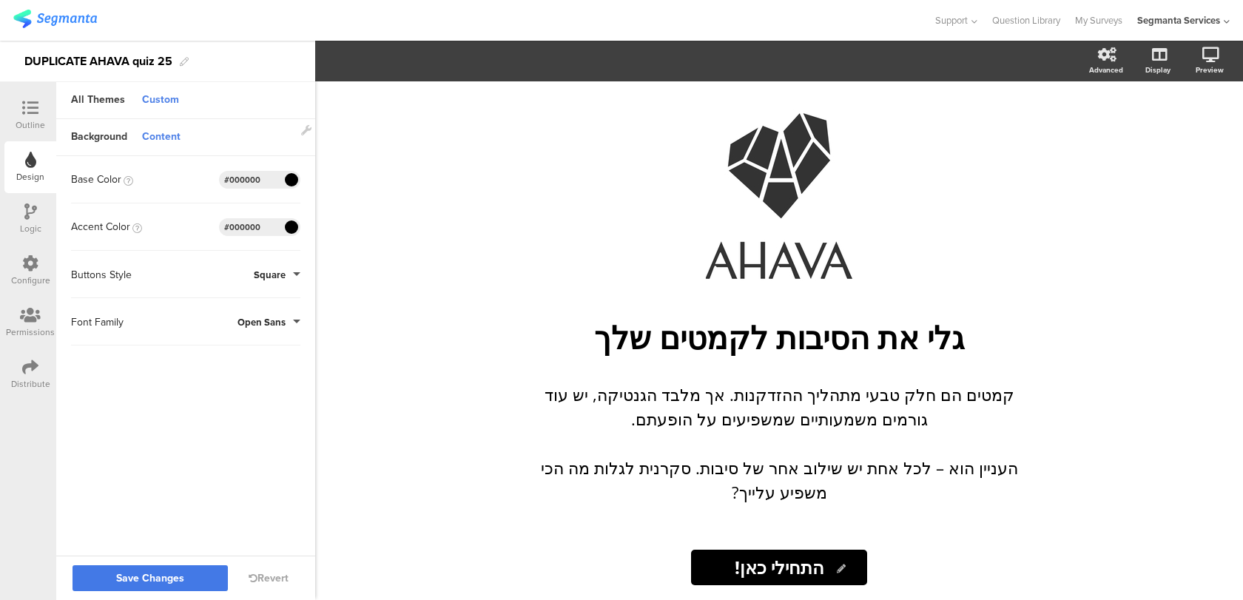
click at [186, 565] on button "Save Changes" at bounding box center [149, 578] width 155 height 26
click at [277, 282] on div "Buttons Style Square" at bounding box center [185, 275] width 229 height 18
click at [277, 272] on span "Square" at bounding box center [270, 275] width 32 height 14
click at [263, 256] on div "Buttons Style Square Square Round" at bounding box center [185, 274] width 229 height 47
click at [272, 312] on div "Font Family Open Sans" at bounding box center [185, 321] width 229 height 47
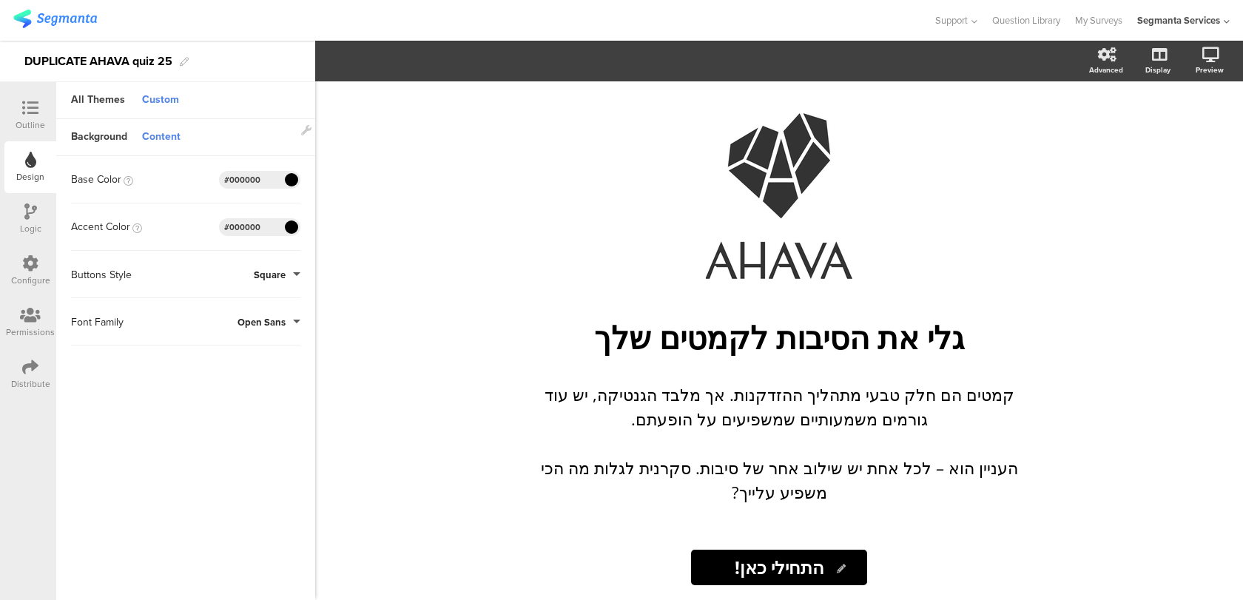
click at [272, 318] on span "Open Sans" at bounding box center [261, 322] width 48 height 14
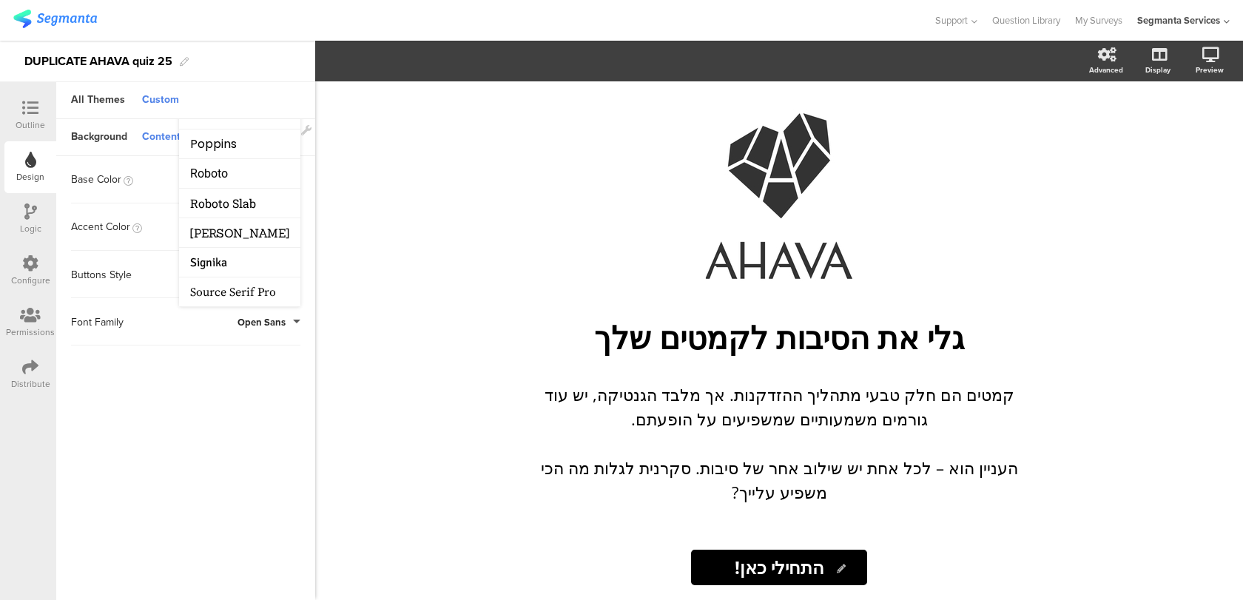
scroll to position [0, 0]
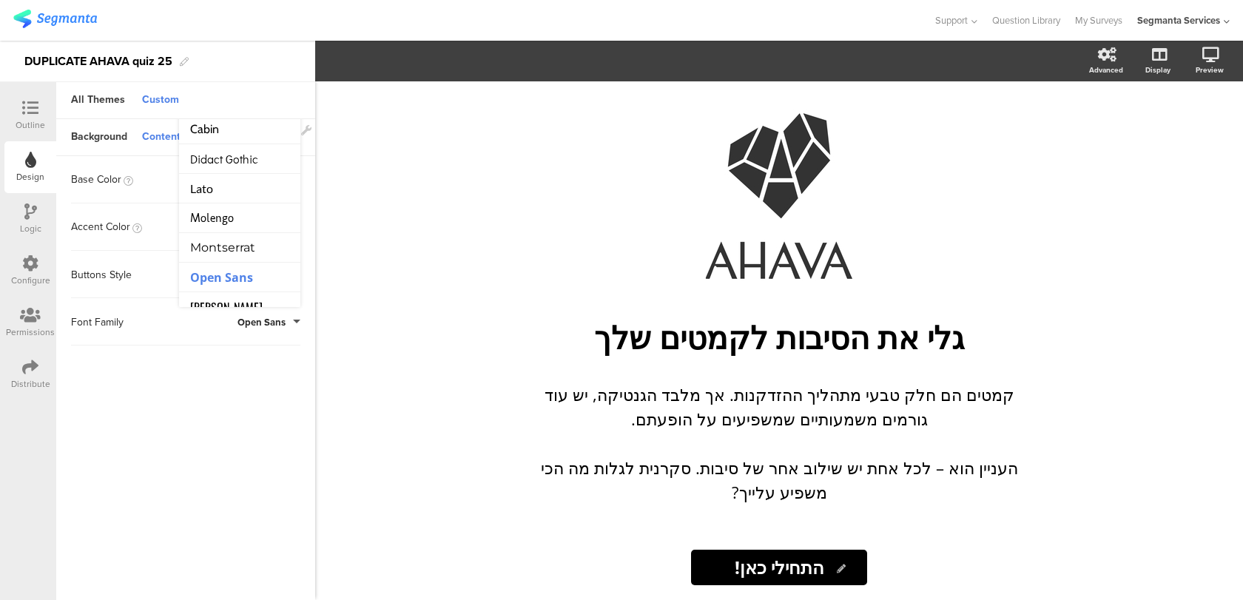
click at [163, 478] on sg-customize-design "Background Content Image No Image Invalid URL or Upload File Color Type Solid C…" at bounding box center [185, 360] width 259 height 483
